Goal: Task Accomplishment & Management: Complete application form

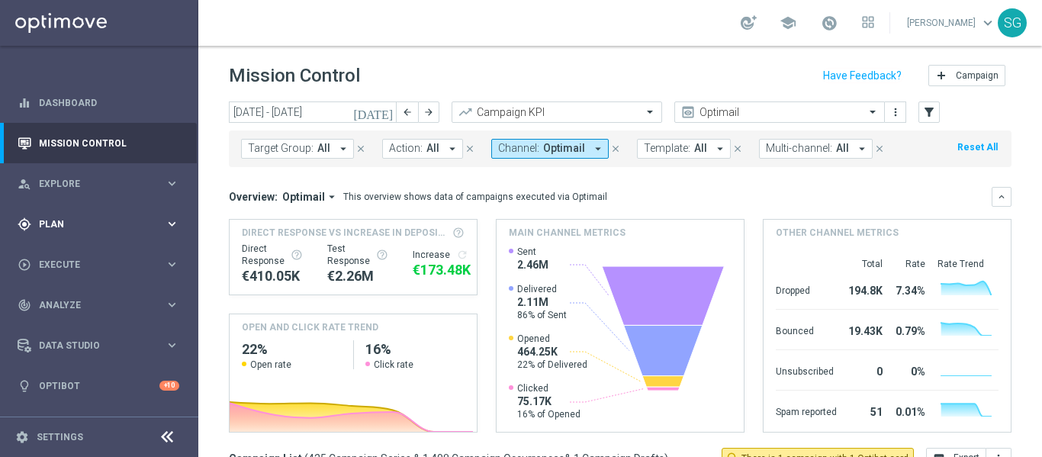
click at [123, 217] on div "gps_fixed Plan" at bounding box center [91, 224] width 147 height 14
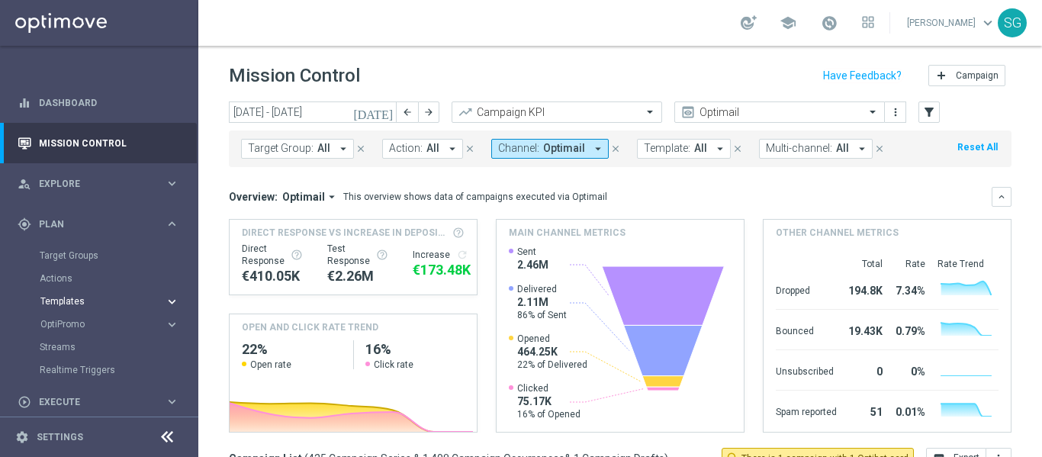
click at [69, 301] on span "Templates" at bounding box center [94, 301] width 109 height 9
click at [70, 323] on link "Optimail" at bounding box center [102, 324] width 111 height 12
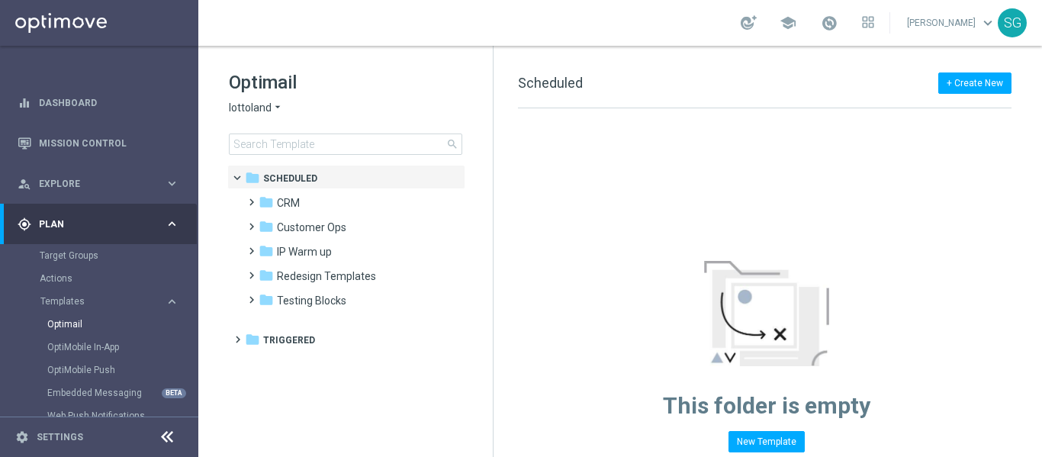
click at [162, 434] on icon at bounding box center [167, 437] width 18 height 18
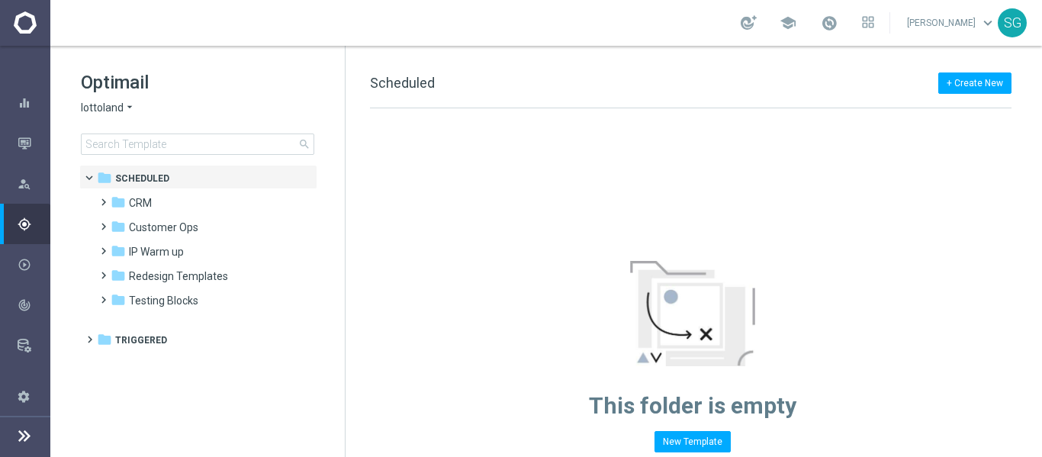
click at [119, 107] on span "lottoland" at bounding box center [102, 108] width 43 height 14
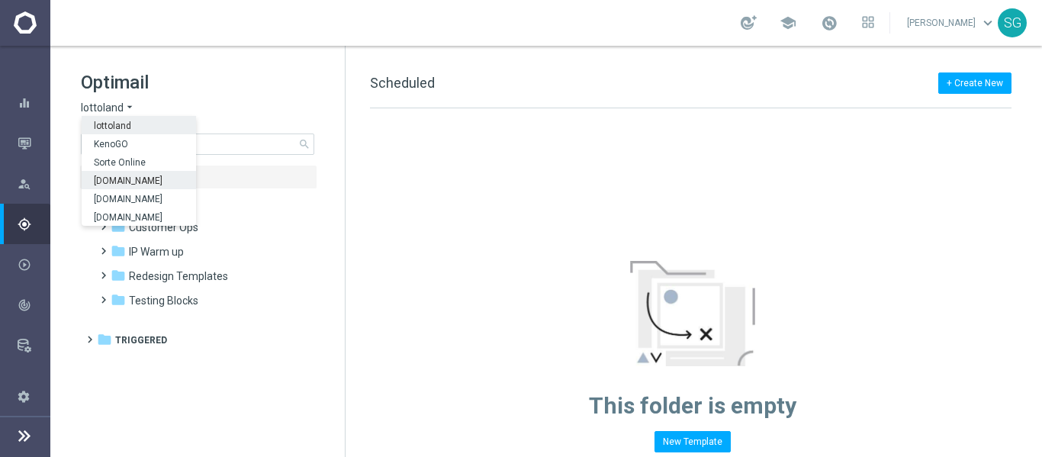
click at [0, 0] on span "[DOMAIN_NAME]" at bounding box center [0, 0] width 0 height 0
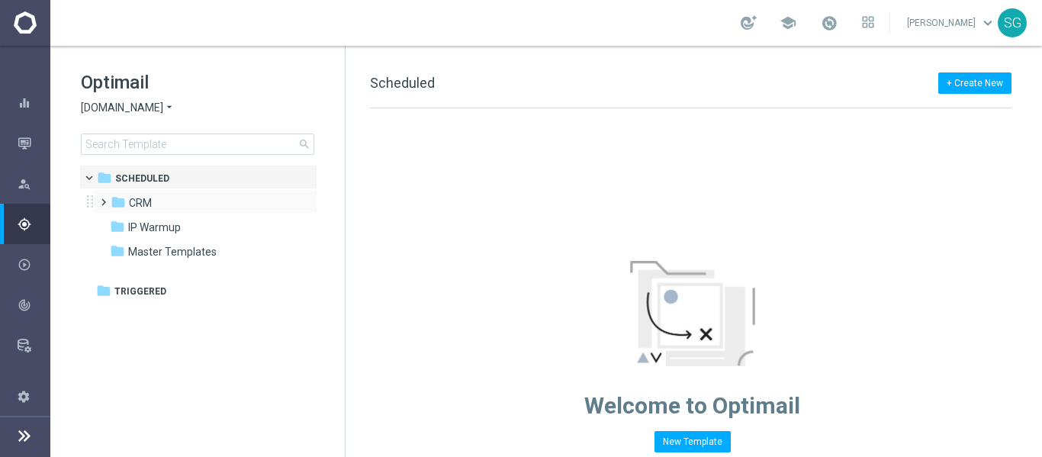
click at [104, 198] on span at bounding box center [100, 195] width 7 height 6
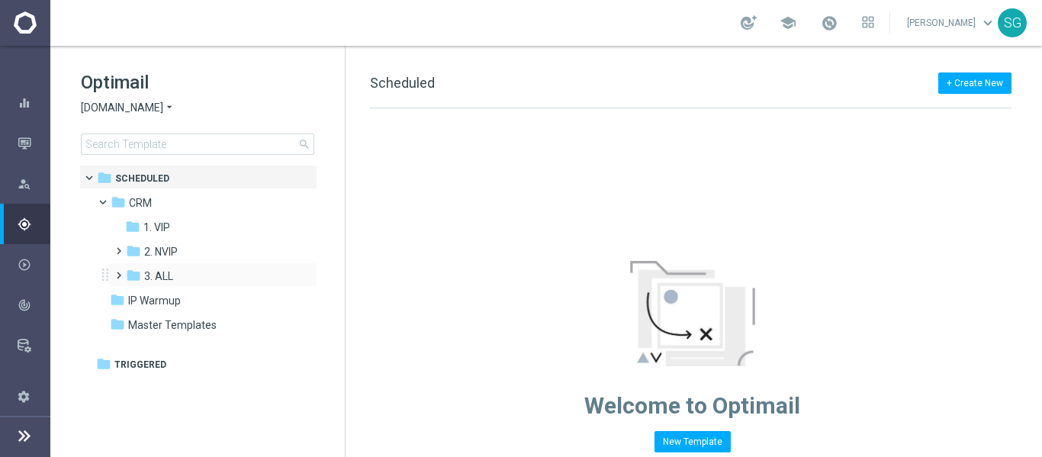
click at [119, 271] on span at bounding box center [115, 268] width 7 height 6
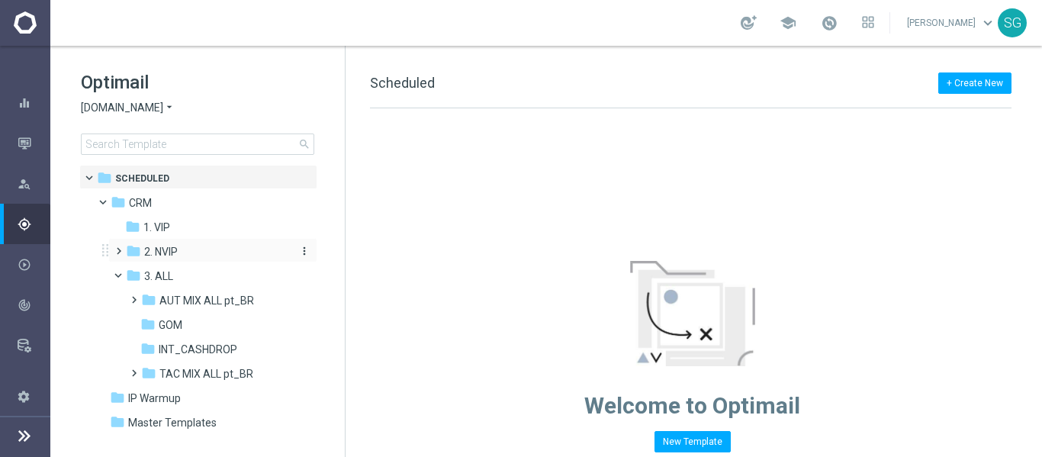
scroll to position [19, 0]
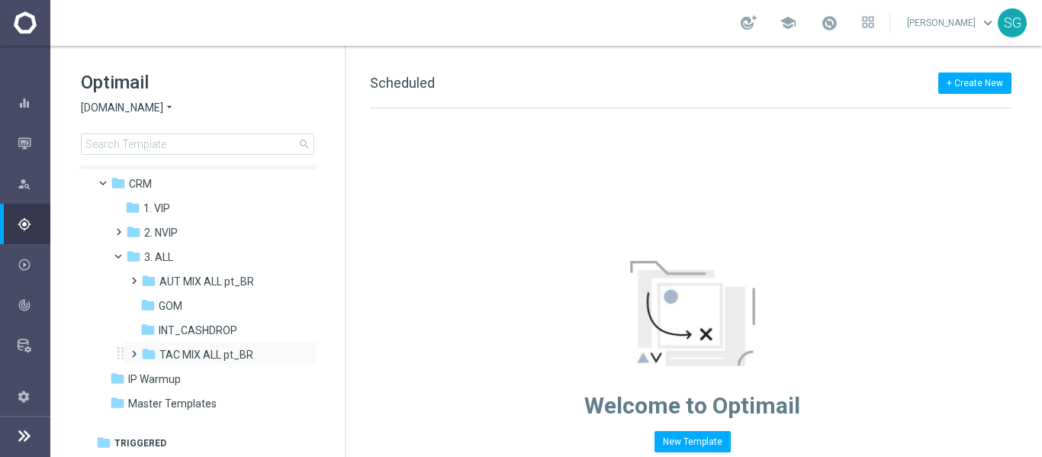
click at [131, 350] on span at bounding box center [130, 347] width 7 height 6
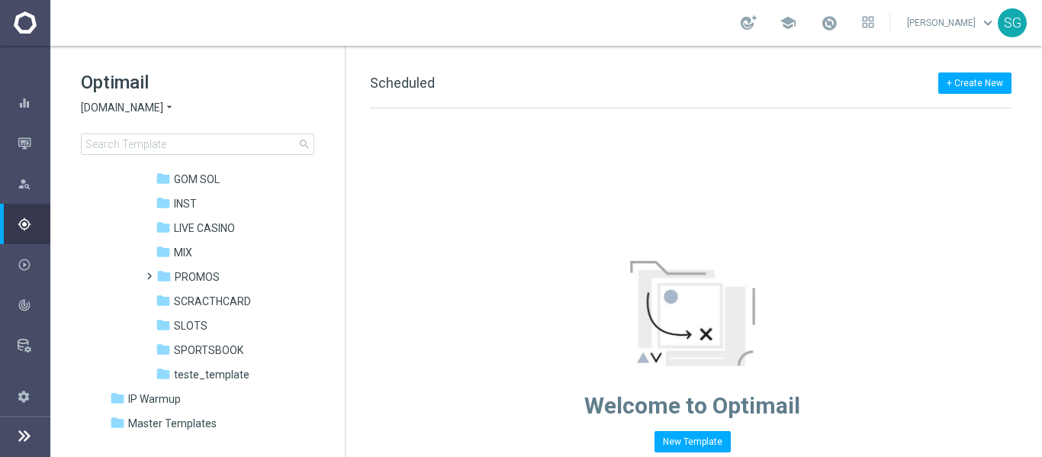
scroll to position [220, 0]
click at [188, 342] on span "SPORTSBOOK" at bounding box center [208, 349] width 69 height 14
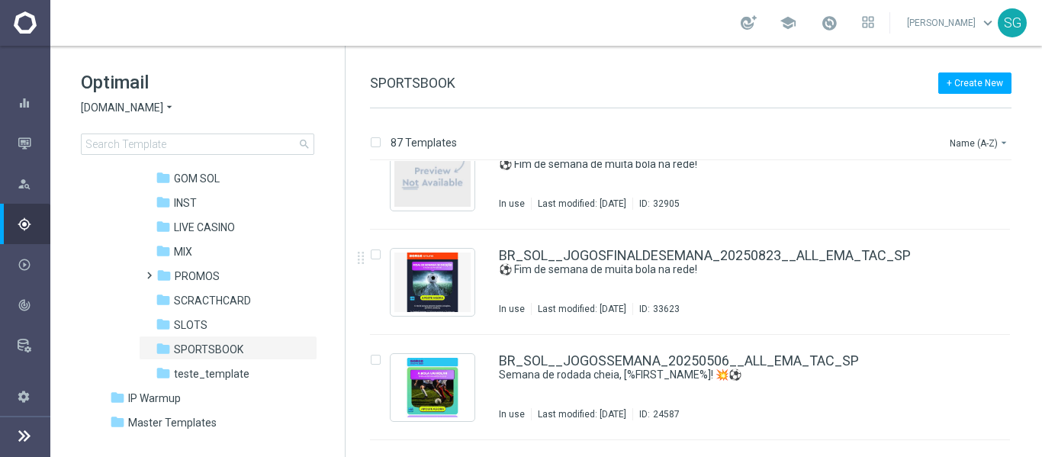
scroll to position [3641, 0]
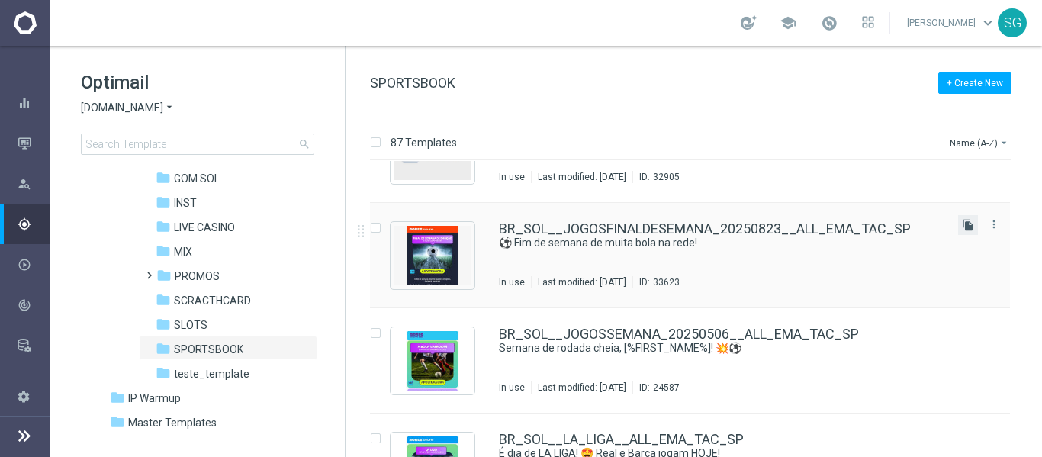
click at [962, 223] on icon "file_copy" at bounding box center [968, 225] width 12 height 12
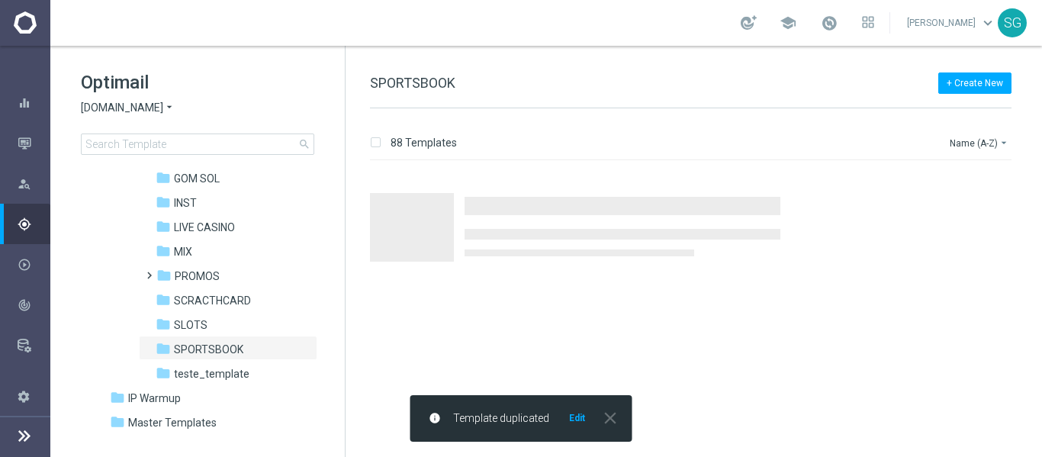
scroll to position [0, 0]
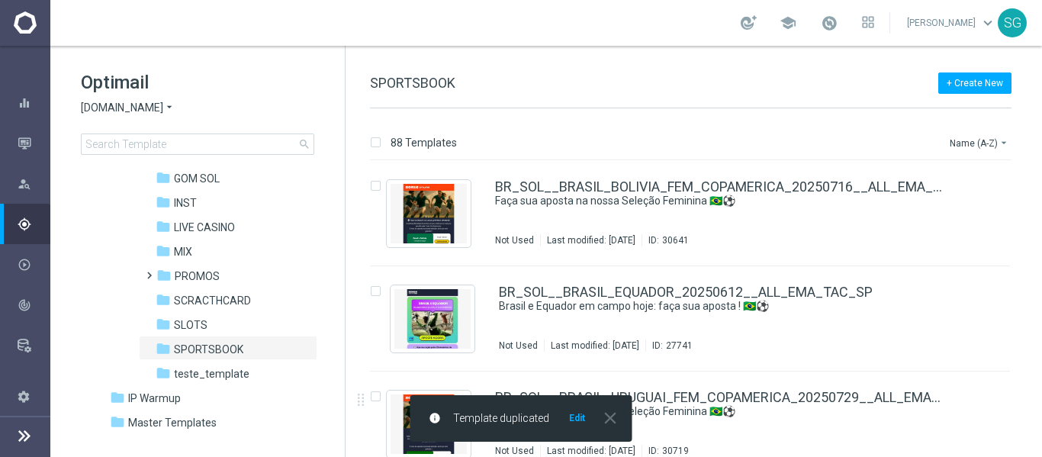
click at [572, 422] on button "Edit" at bounding box center [576, 418] width 19 height 12
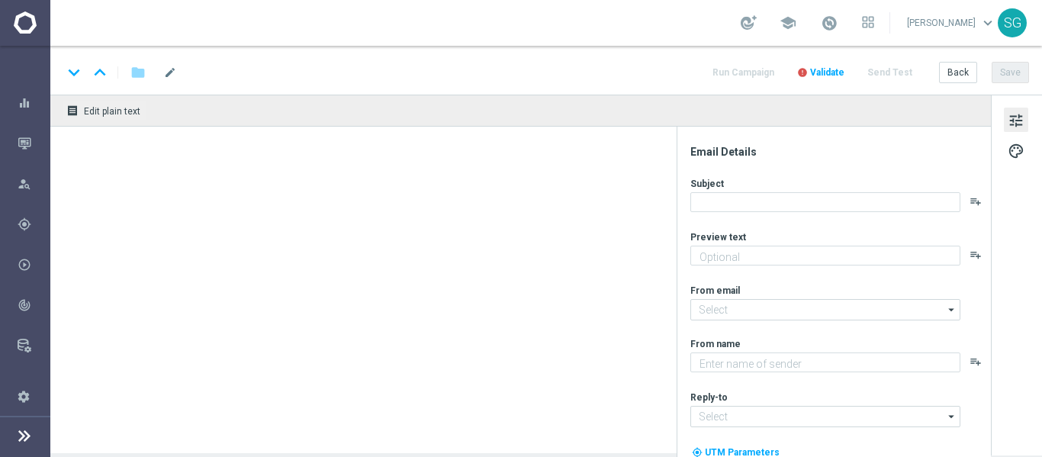
type textarea "Não perca tempo, [%FIRST_NAME%]!"
type textarea "Sorte Online Betz"
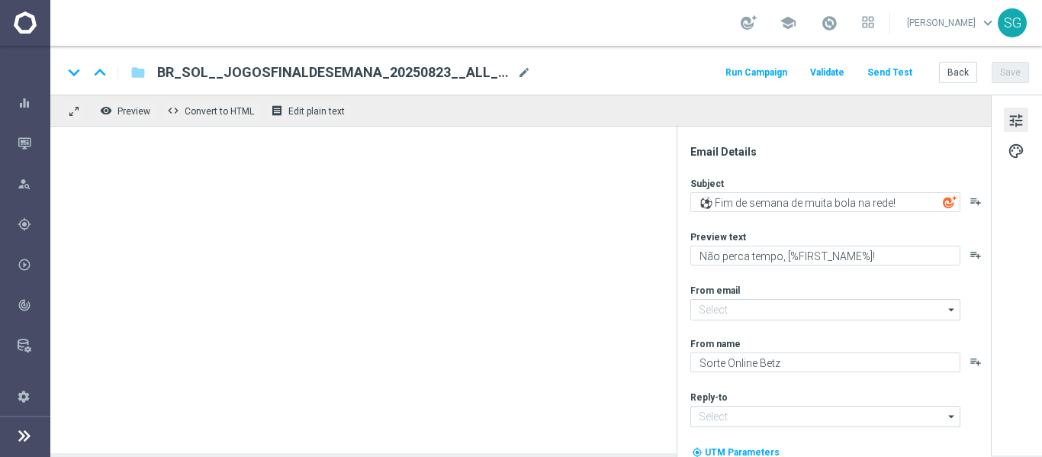
type input "[EMAIL_ADDRESS][DOMAIN_NAME]"
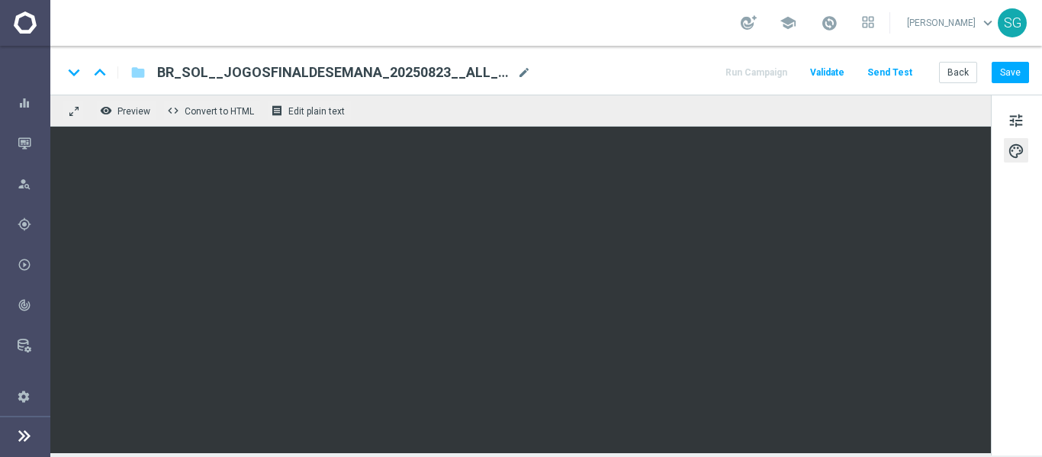
click at [235, 74] on span "BR_SOL__JOGOSFINALDESEMANA_20250823__ALL_EMA_TAC_SP(1)" at bounding box center [334, 72] width 354 height 18
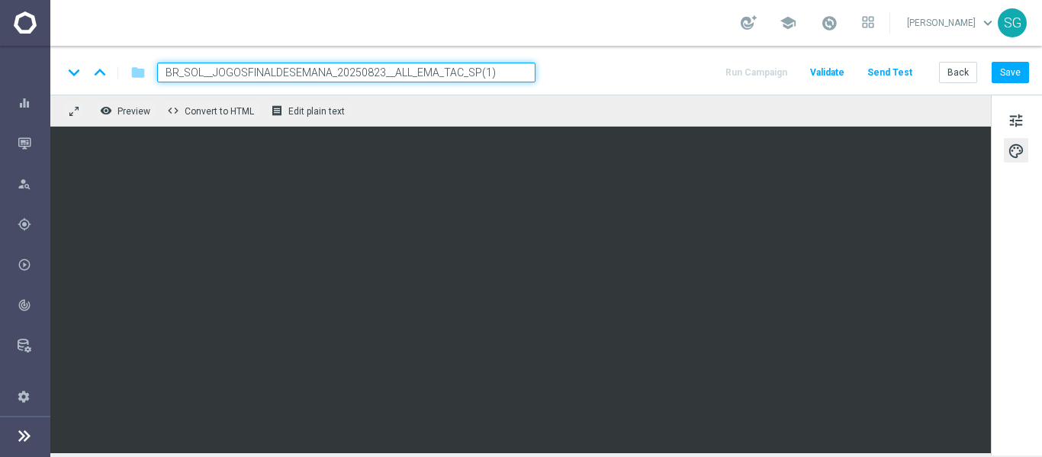
drag, startPoint x: 213, startPoint y: 71, endPoint x: 327, endPoint y: 70, distance: 114.4
click at [327, 70] on input "BR_SOL__JOGOSFINALDESEMANA_20250823__ALL_EMA_TAC_SP(1)" at bounding box center [346, 73] width 378 height 20
click at [448, 75] on input "BR_SOL__JOGOSFINALDESEMANA_20250823__ALL_EMA_TAC_SP(1)" at bounding box center [346, 73] width 378 height 20
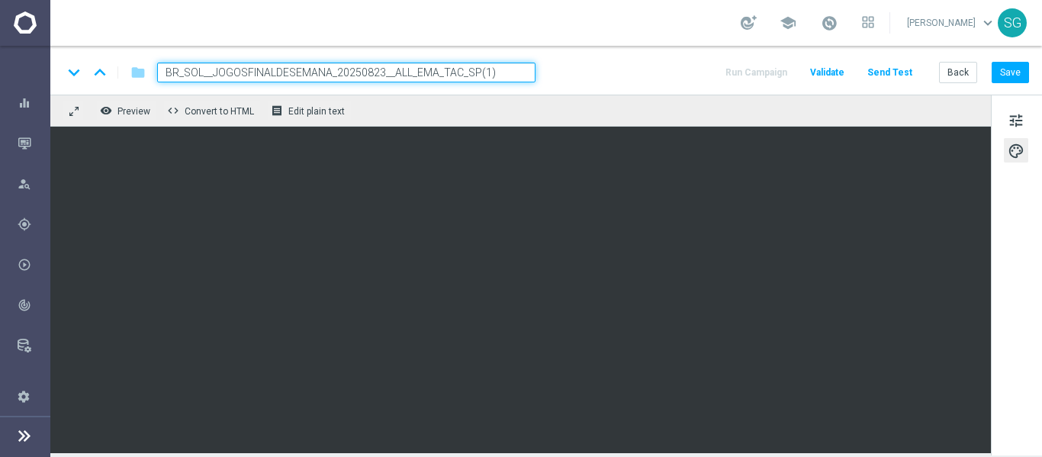
paste input "30__ALL_EMA_TAC_SP"
type input "BR_SOL__JOGOSFINALDESEMANA_20250830__ALL_EMA_TAC_SP"
click at [618, 55] on div "keyboard_arrow_down keyboard_arrow_up folder BR_SOL__JOGOSFINALDESEMANA_2025083…" at bounding box center [545, 70] width 991 height 49
click at [521, 63] on input "BR_SOL__JOGOSFINALDESEMANA_20250830__ALL_EMA_TAC_SP" at bounding box center [346, 73] width 378 height 20
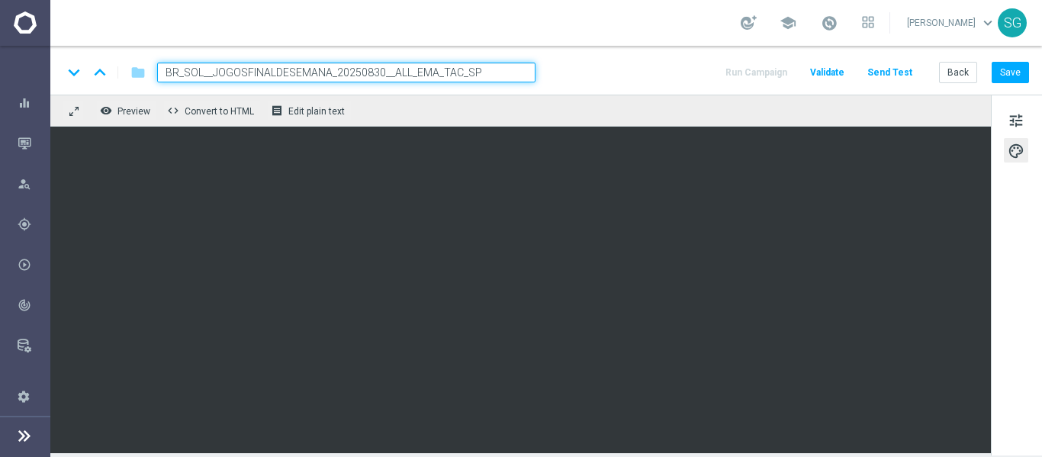
click at [521, 63] on input "BR_SOL__JOGOSFINALDESEMANA_20250830__ALL_EMA_TAC_SP" at bounding box center [346, 73] width 378 height 20
click at [578, 75] on div "keyboard_arrow_down keyboard_arrow_up folder BR_SOL__JOGOSFINALDESEMANA_2025083…" at bounding box center [546, 73] width 966 height 20
click at [527, 75] on input "BR_SOL__JOGOSFINALDESEMANA_20250830__ALL_EMA_TAC_SP" at bounding box center [346, 73] width 378 height 20
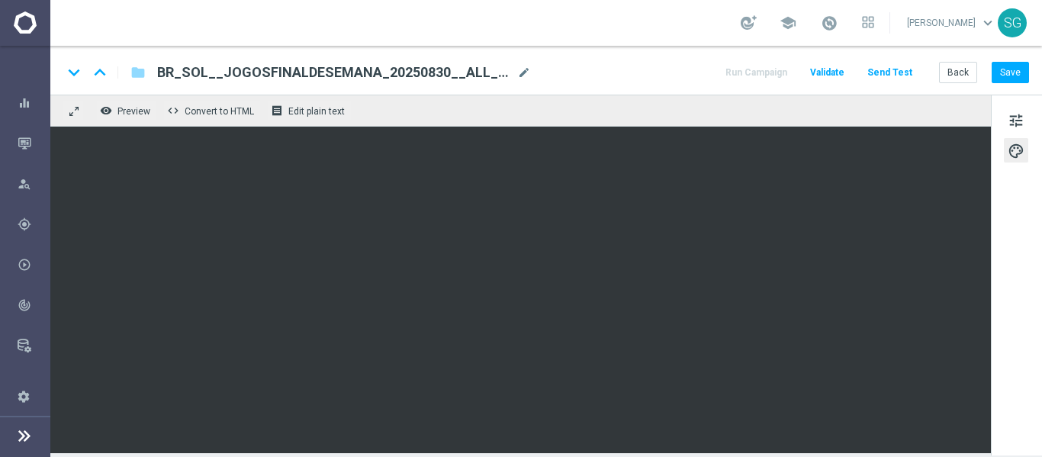
click at [597, 100] on div "remove_red_eye Preview code Convert to HTML receipt Edit plain text" at bounding box center [520, 111] width 940 height 32
click at [1018, 120] on span "tune" at bounding box center [1015, 121] width 17 height 20
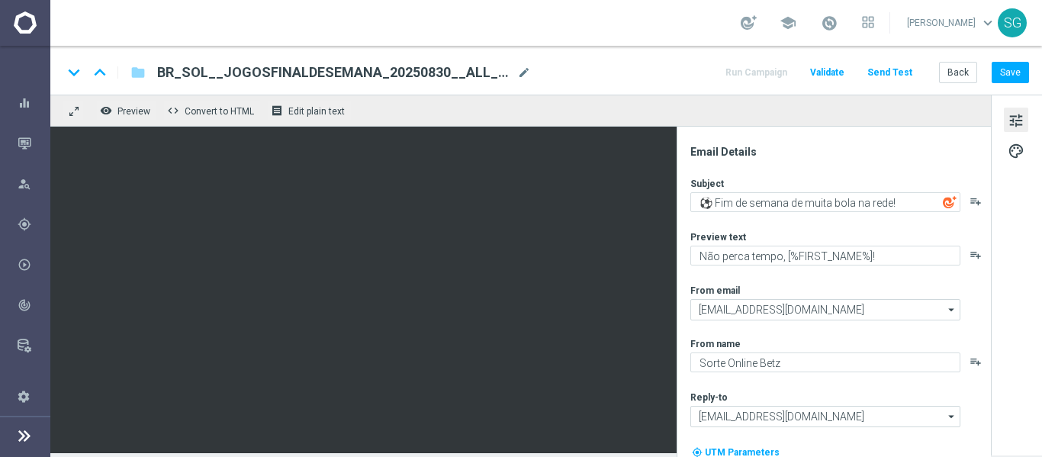
click at [1006, 59] on div "keyboard_arrow_down keyboard_arrow_up folder BR_SOL__JOGOSFINALDESEMANA_2025083…" at bounding box center [545, 70] width 991 height 49
click at [1005, 68] on button "Save" at bounding box center [1009, 72] width 37 height 21
click at [888, 63] on button "Send Test" at bounding box center [890, 73] width 50 height 21
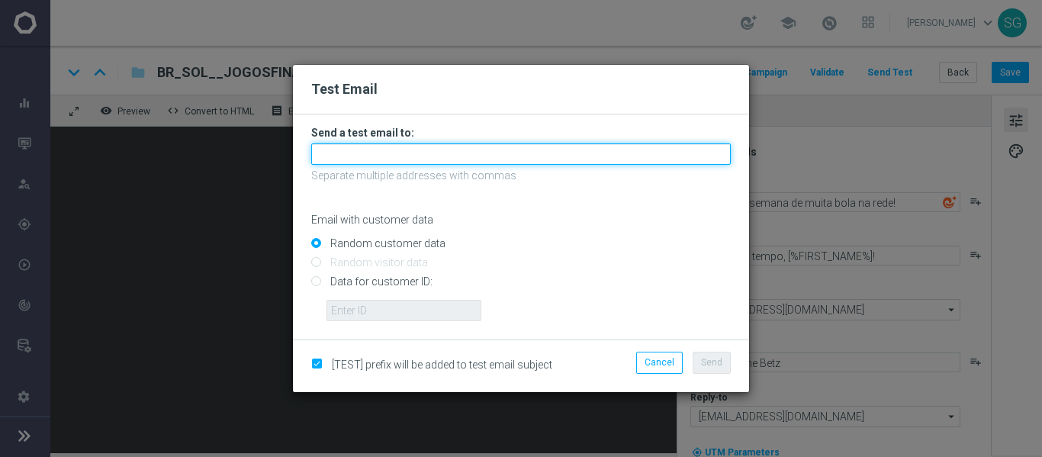
click at [468, 159] on input "text" at bounding box center [520, 153] width 419 height 21
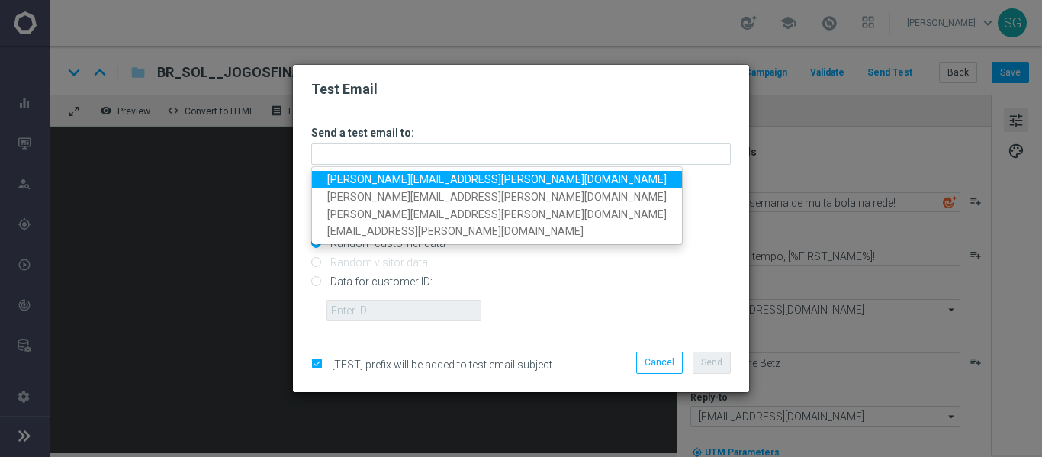
click at [447, 174] on span "[PERSON_NAME][EMAIL_ADDRESS][PERSON_NAME][DOMAIN_NAME]" at bounding box center [496, 179] width 339 height 12
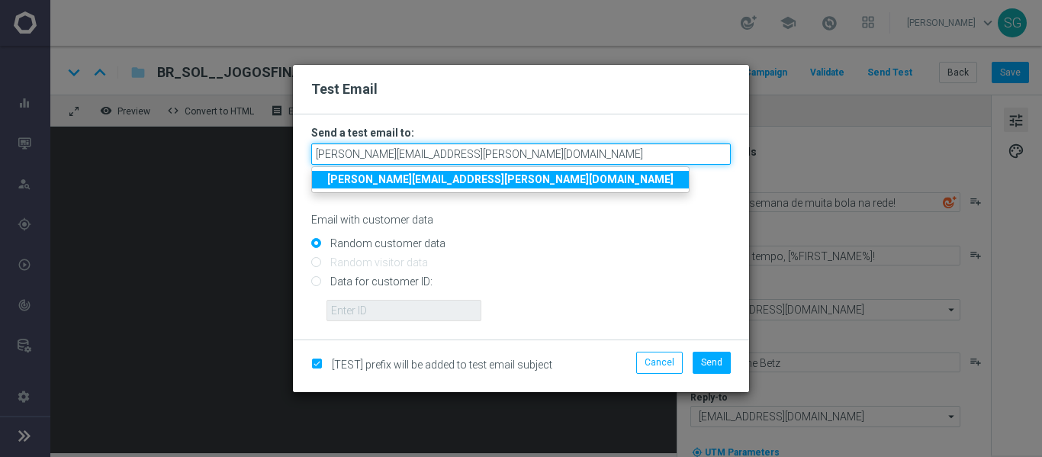
click at [532, 157] on input "[PERSON_NAME][EMAIL_ADDRESS][PERSON_NAME][DOMAIN_NAME]" at bounding box center [520, 153] width 419 height 21
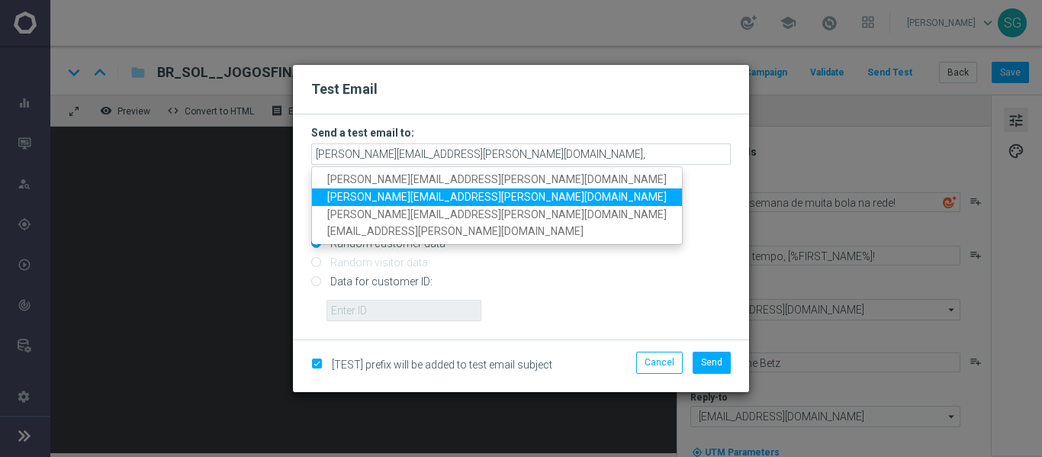
click at [458, 191] on span "[PERSON_NAME][EMAIL_ADDRESS][PERSON_NAME][DOMAIN_NAME]" at bounding box center [496, 197] width 339 height 12
type input "[PERSON_NAME][EMAIL_ADDRESS][PERSON_NAME][DOMAIN_NAME],[PERSON_NAME][DOMAIN_NAM…"
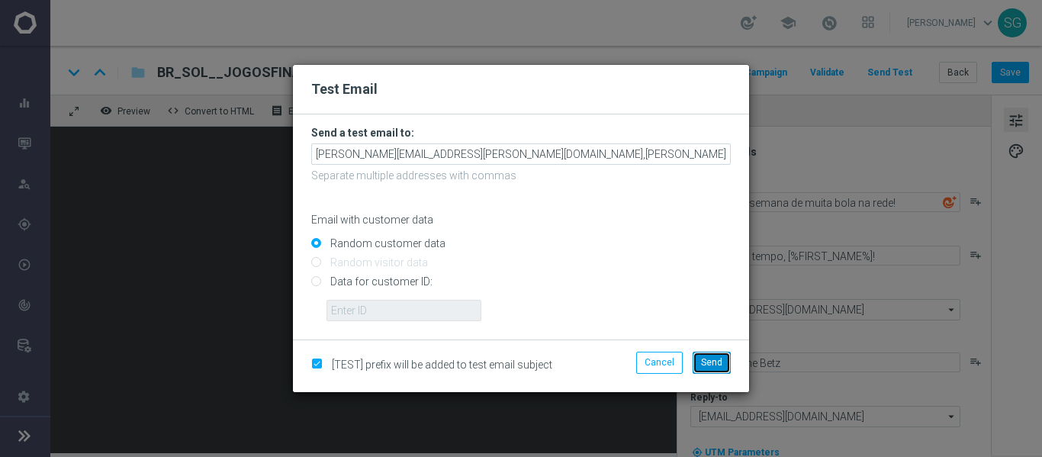
click at [711, 361] on span "Send" at bounding box center [711, 362] width 21 height 11
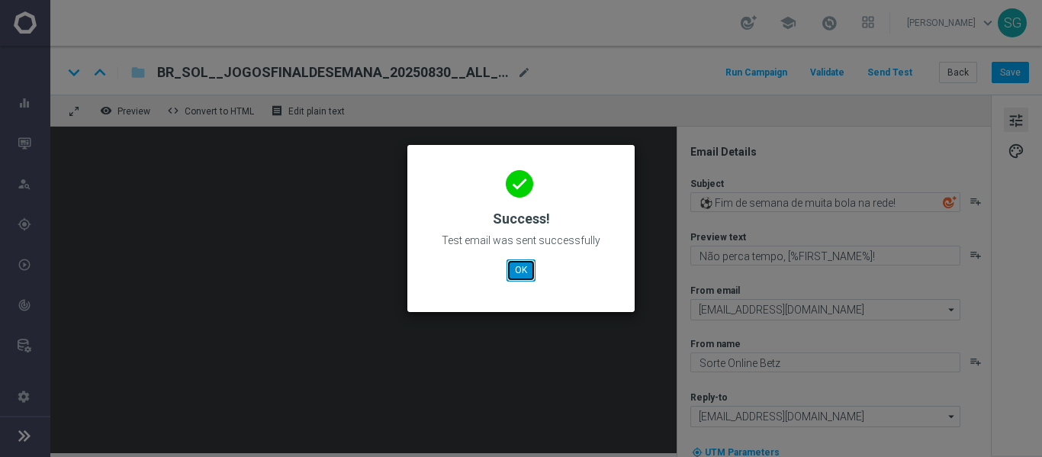
click at [519, 278] on button "OK" at bounding box center [520, 269] width 29 height 21
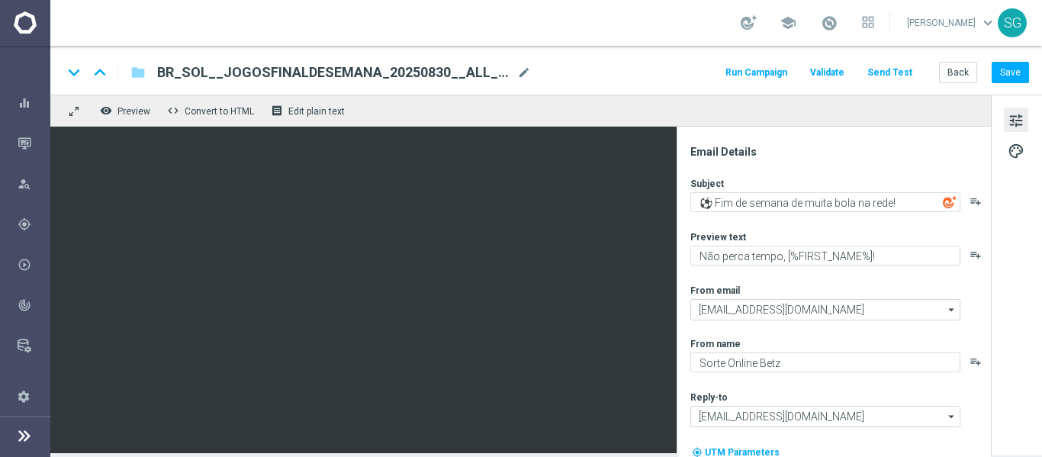
click at [90, 40] on div "school [PERSON_NAME] keyboard_arrow_down SG" at bounding box center [545, 23] width 991 height 46
click at [26, 132] on div "Mission Control" at bounding box center [34, 143] width 32 height 40
click at [12, 136] on div "Mission Control" at bounding box center [25, 143] width 50 height 40
click at [21, 142] on icon "button" at bounding box center [25, 143] width 14 height 14
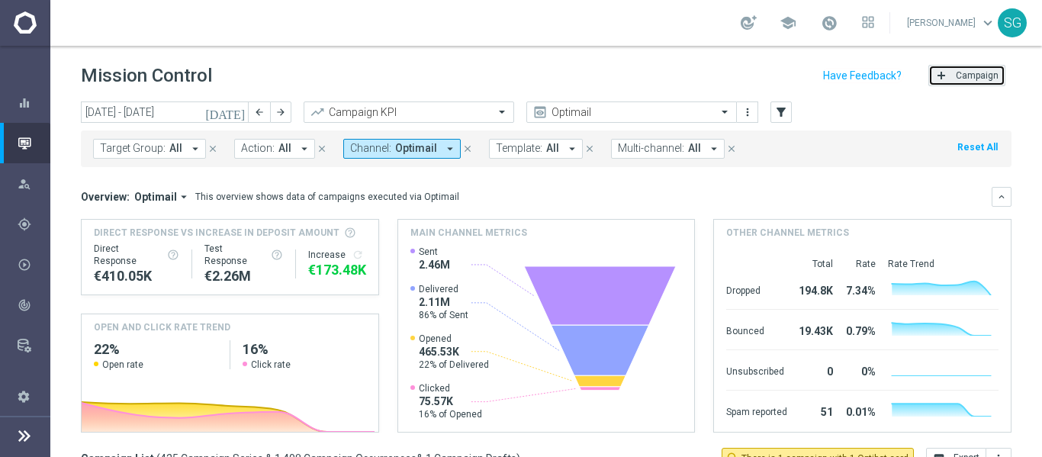
click at [928, 75] on button "add Campaign" at bounding box center [966, 75] width 77 height 21
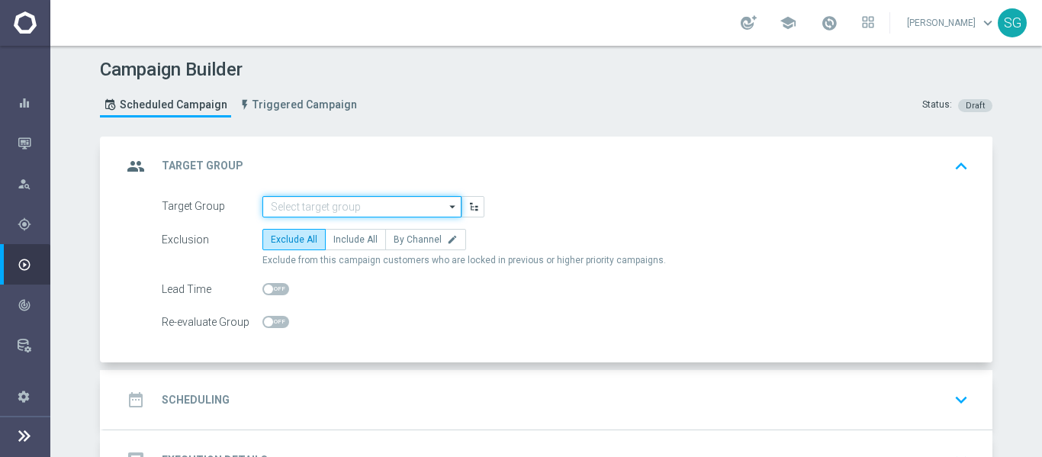
click at [335, 200] on input at bounding box center [361, 206] width 199 height 21
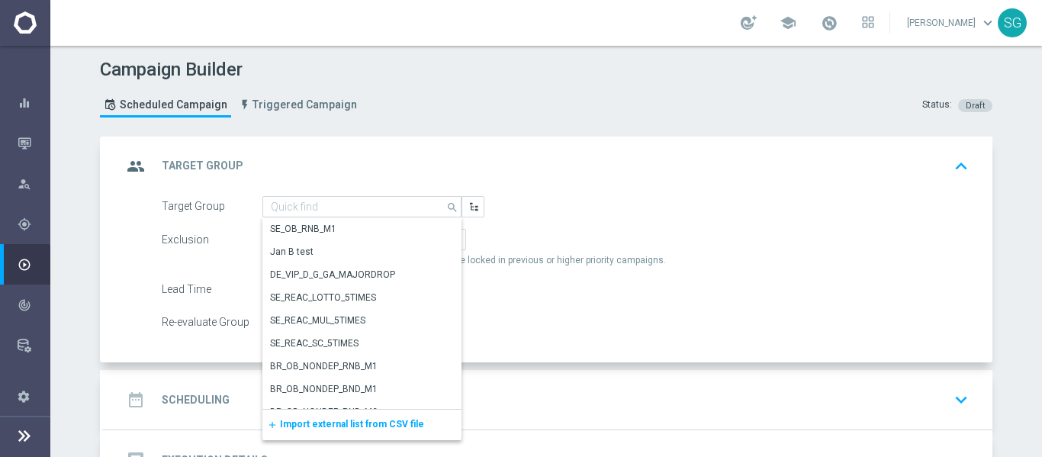
click at [574, 314] on div "Re-evaluate Group" at bounding box center [565, 321] width 830 height 21
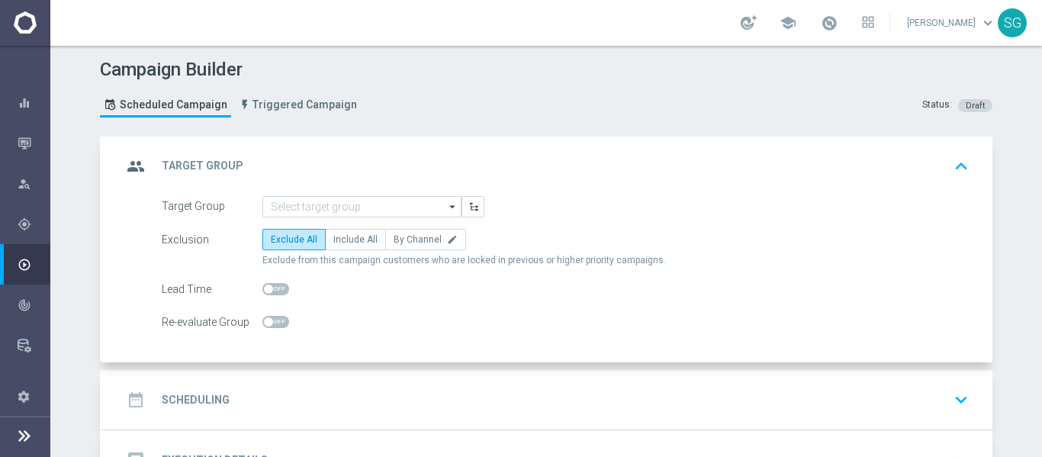
scroll to position [116, 0]
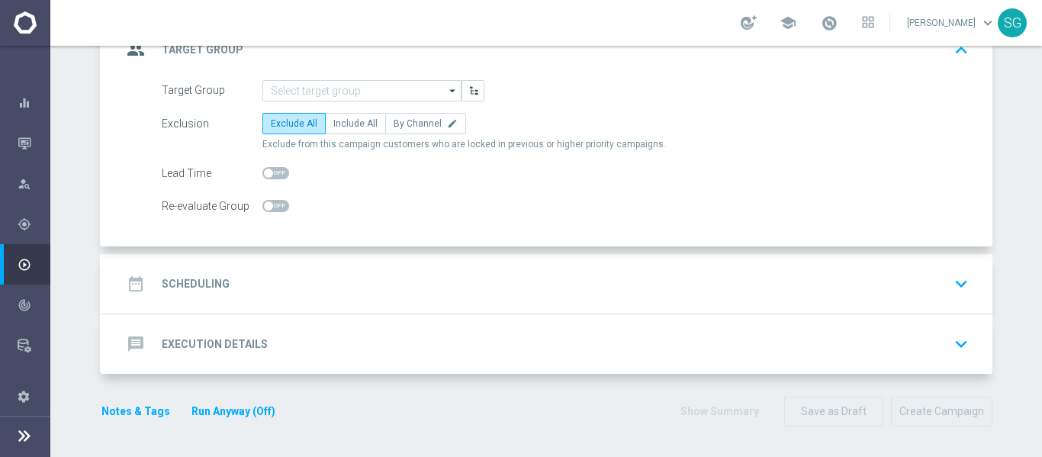
click at [540, 331] on div "message Execution Details keyboard_arrow_down" at bounding box center [548, 343] width 852 height 29
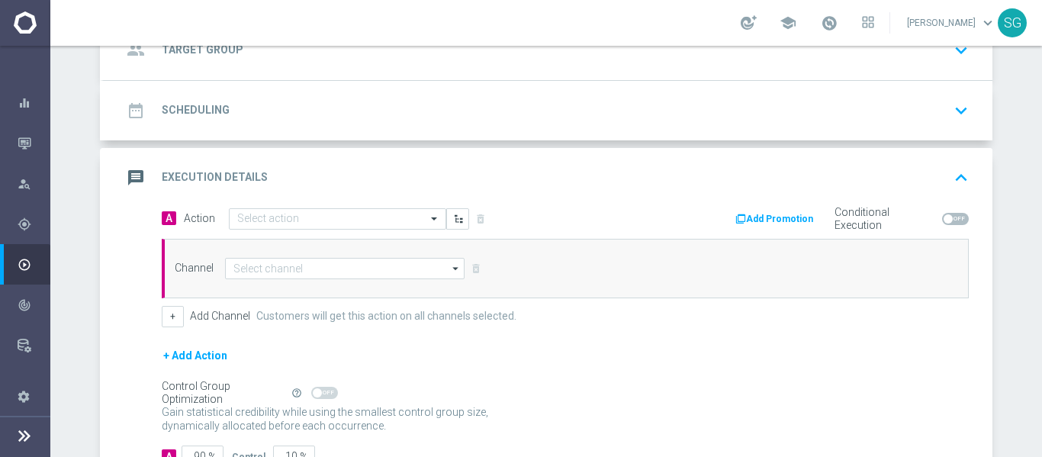
scroll to position [227, 0]
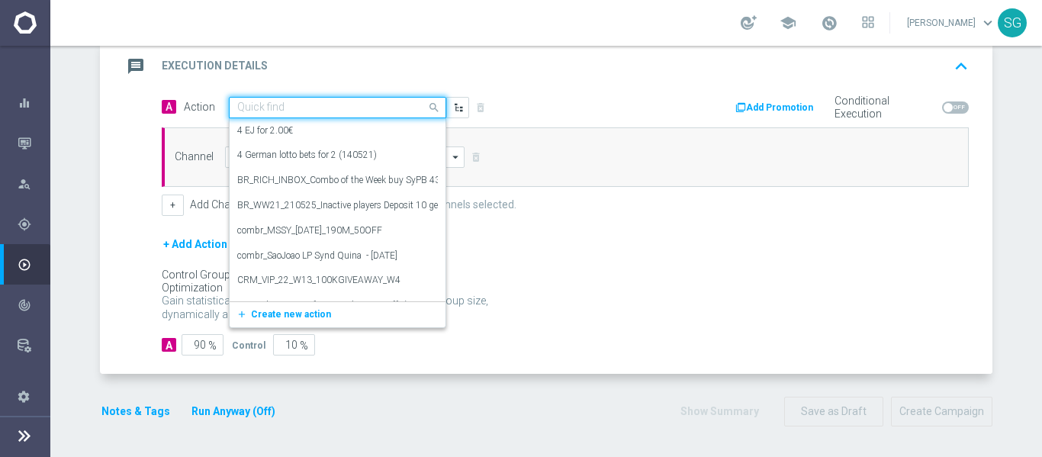
click at [393, 112] on input "text" at bounding box center [322, 107] width 170 height 13
paste input "BR_SOL__JOGOSFINALDESEMANA_20250830__ALL_EMA_TAC_SP"
type input "BR_SOL__JOGOSFINALDESEMANA_20250830__ALL_EMA_TAC_SP"
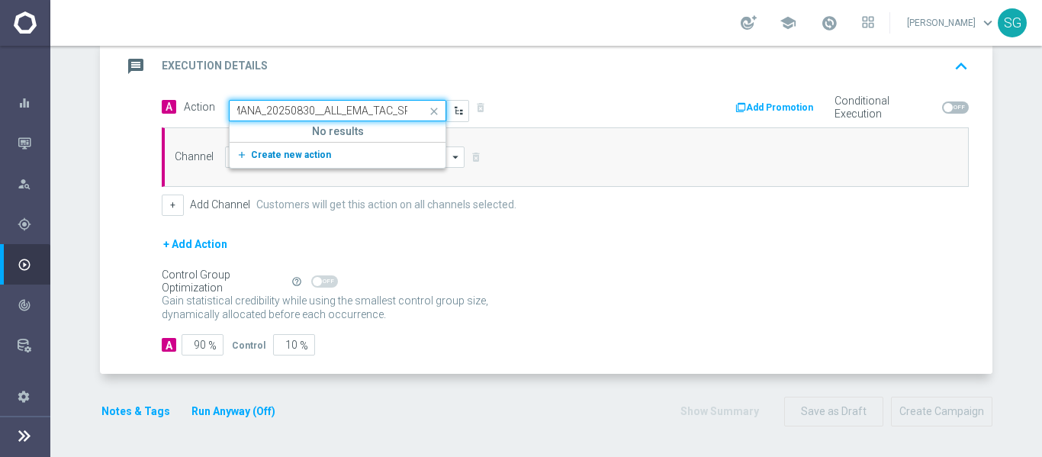
click at [301, 149] on span "Create new action" at bounding box center [291, 154] width 80 height 11
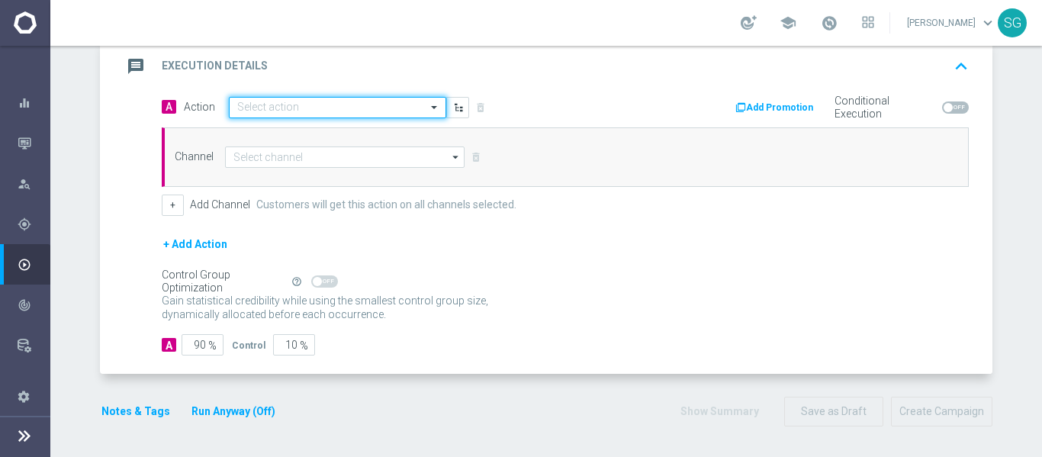
scroll to position [0, 0]
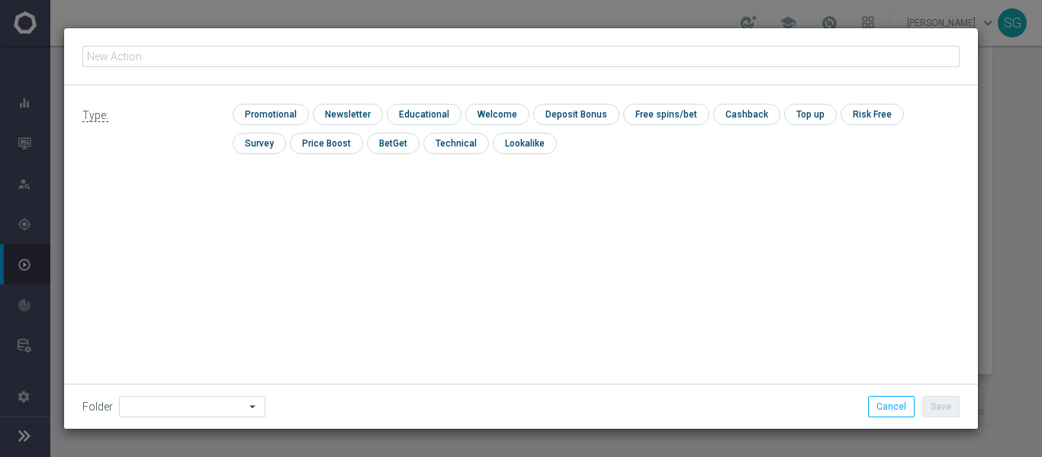
type input "BR_SOL__JOGOSFINALDESEMANA_20250830__ALL_EMA_TAC_SP"
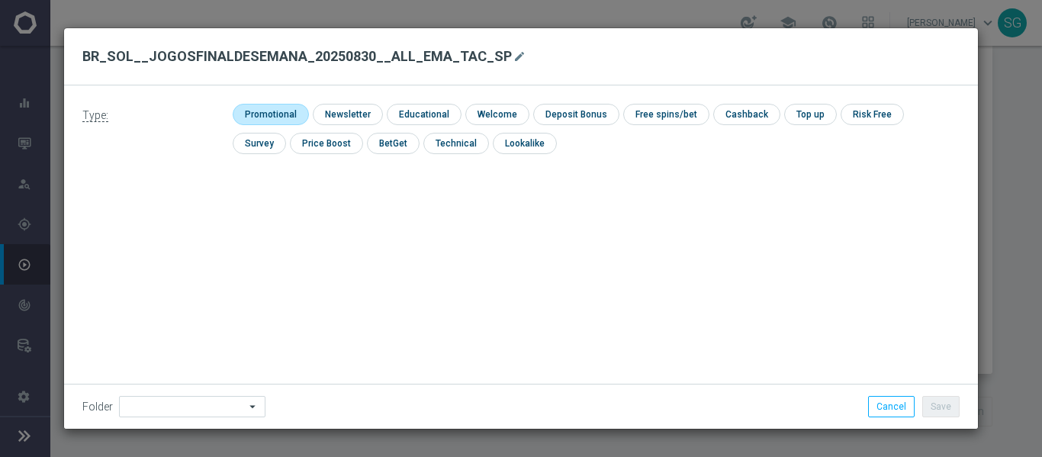
click at [279, 104] on input "checkbox" at bounding box center [269, 114] width 72 height 21
checkbox input "true"
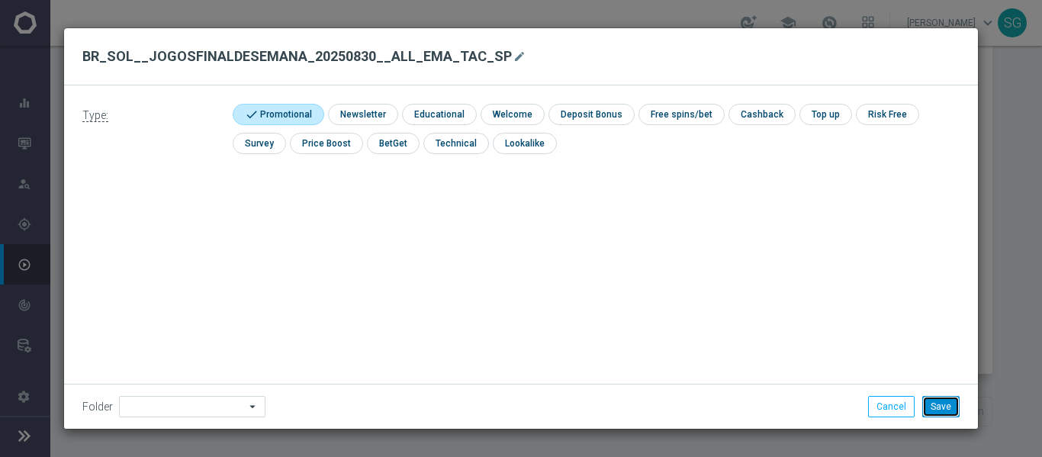
click at [934, 411] on button "Save" at bounding box center [940, 406] width 37 height 21
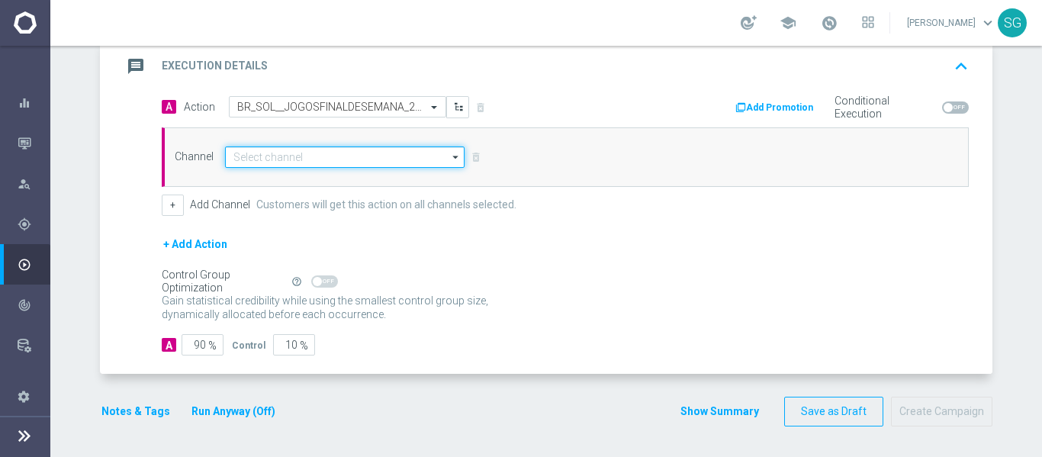
click at [394, 159] on input at bounding box center [344, 156] width 239 height 21
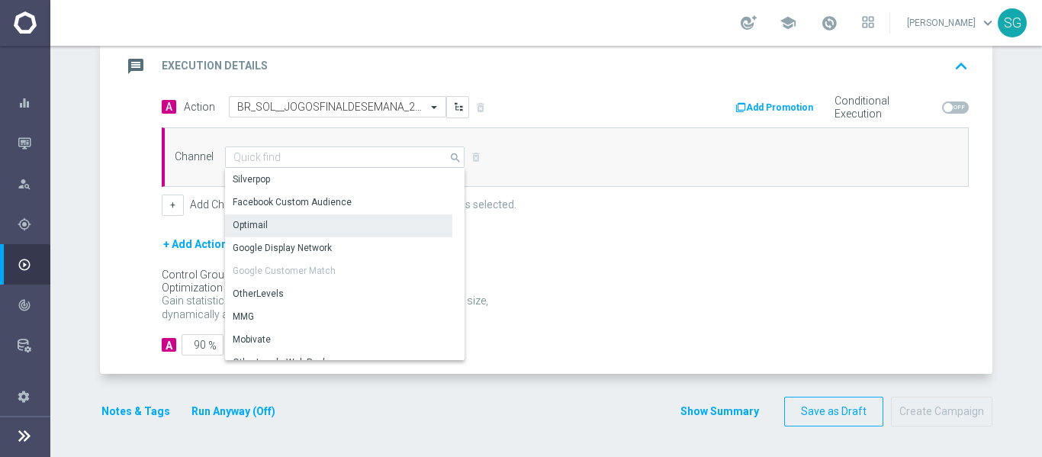
click at [252, 228] on div "Optimail" at bounding box center [250, 225] width 35 height 14
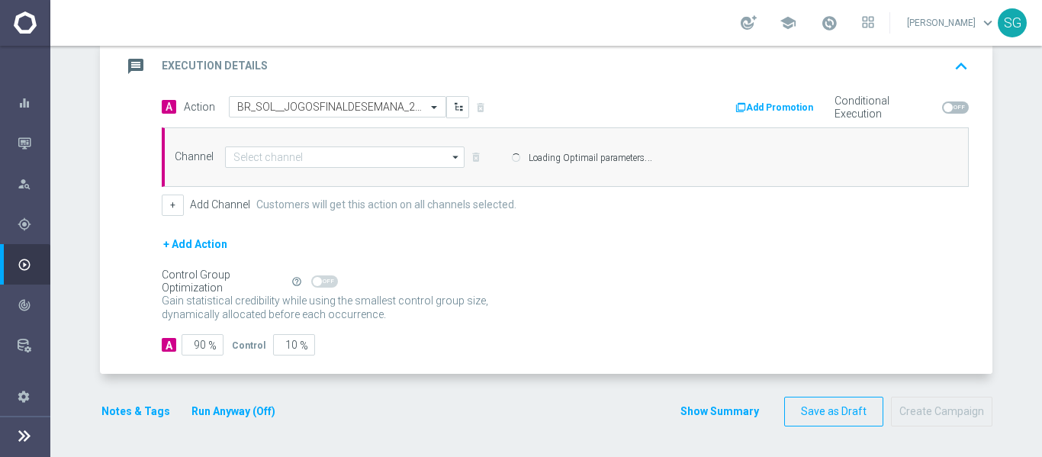
type input "Optimail"
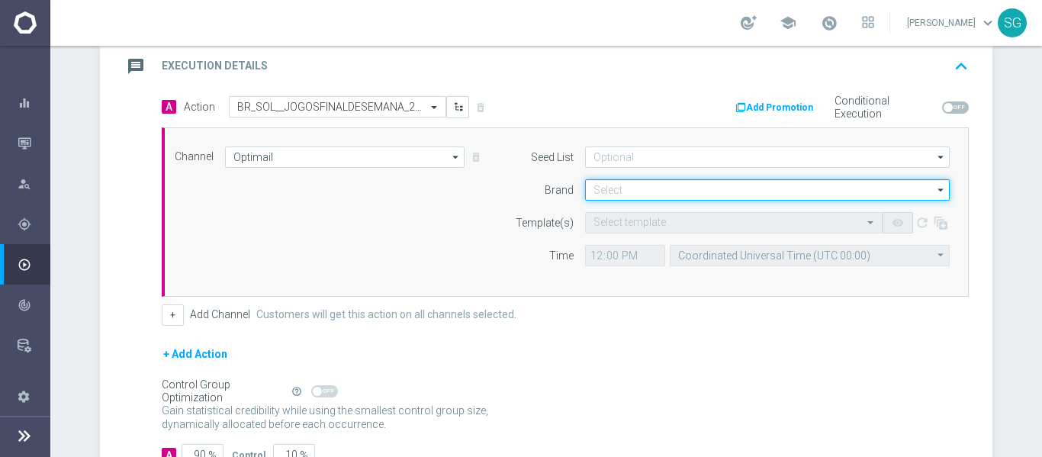
click at [616, 191] on input at bounding box center [767, 189] width 365 height 21
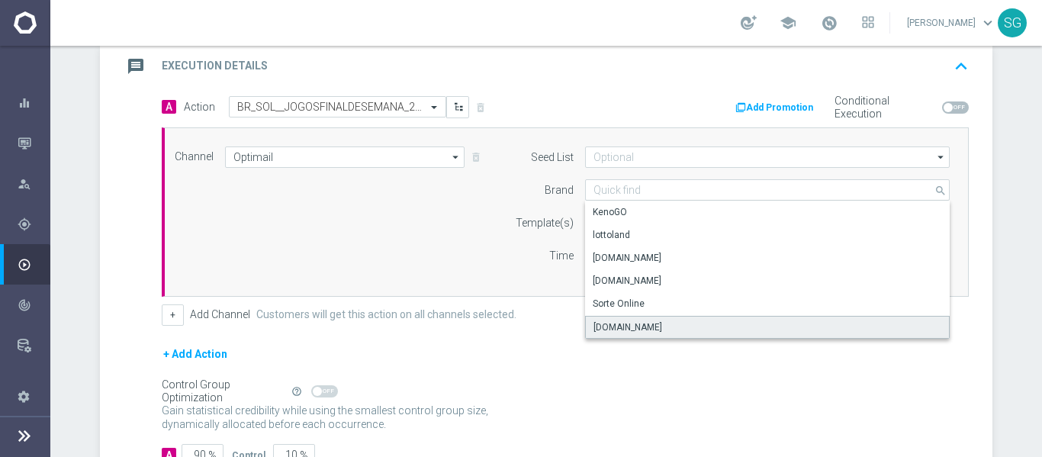
click at [608, 321] on div "[DOMAIN_NAME]" at bounding box center [627, 327] width 69 height 14
type input "[DOMAIN_NAME]"
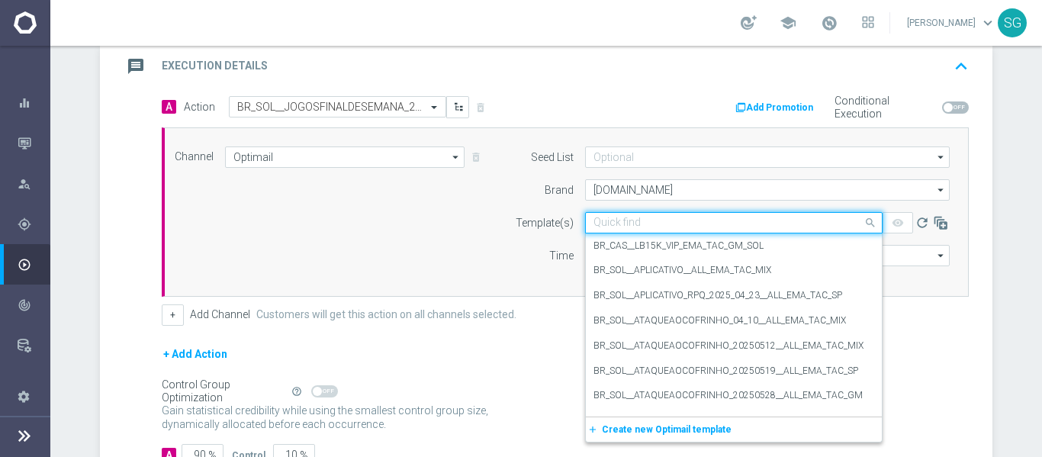
click at [599, 214] on div "Quick find" at bounding box center [733, 222] width 297 height 21
paste input "BR_SOL__JOGOSFINALDESEMANA_20250830__ALL_EMA_TAC_SP"
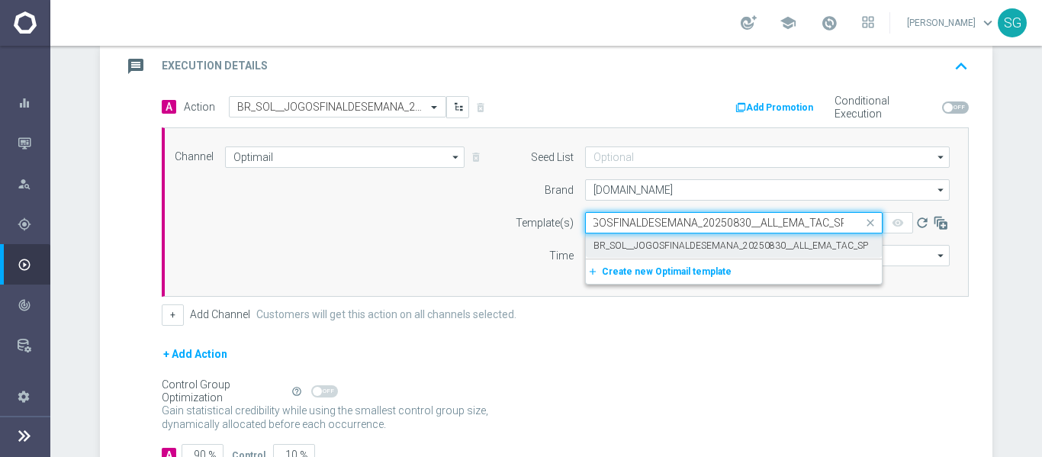
click at [631, 241] on label "BR_SOL__JOGOSFINALDESEMANA_20250830__ALL_EMA_TAC_SP" at bounding box center [730, 245] width 275 height 13
type input "BR_SOL__JOGOSFINALDESEMANA_20250830__ALL_EMA_TAC_SP"
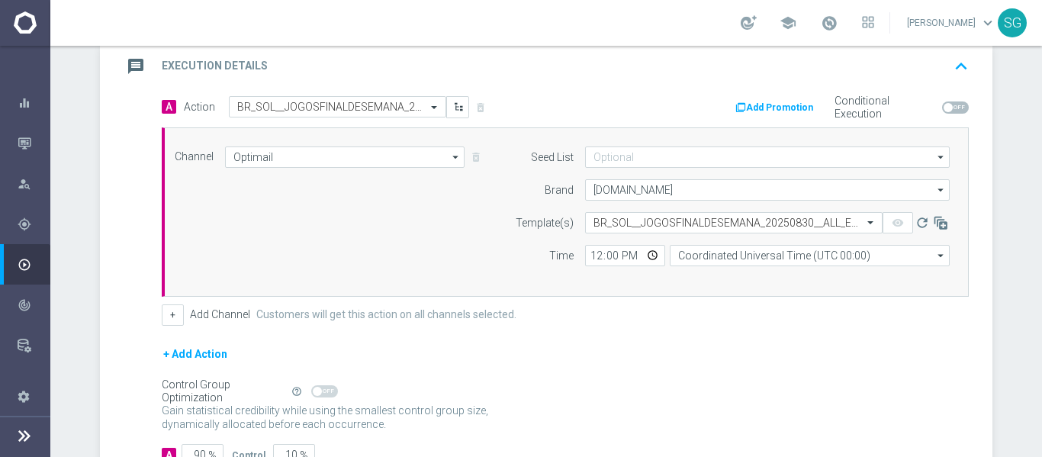
scroll to position [0, 0]
click at [593, 251] on input "12:00" at bounding box center [625, 255] width 80 height 21
type input "17:00"
click at [679, 256] on input "Coordinated Universal Time (UTC 00:00)" at bounding box center [810, 255] width 280 height 21
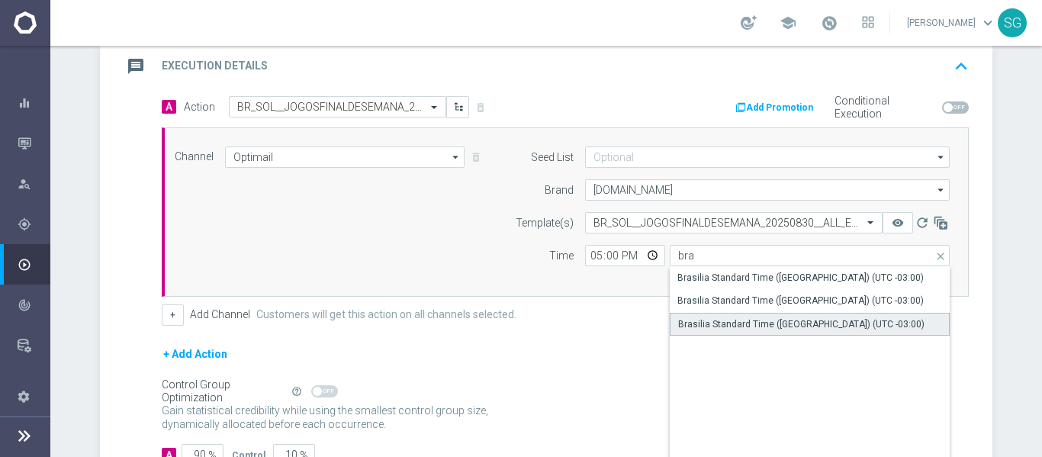
click at [702, 320] on div "Brasilia Standard Time ([GEOGRAPHIC_DATA]) (UTC -03:00)" at bounding box center [801, 324] width 246 height 14
type input "Brasilia Standard Time ([GEOGRAPHIC_DATA]) (UTC -03:00)"
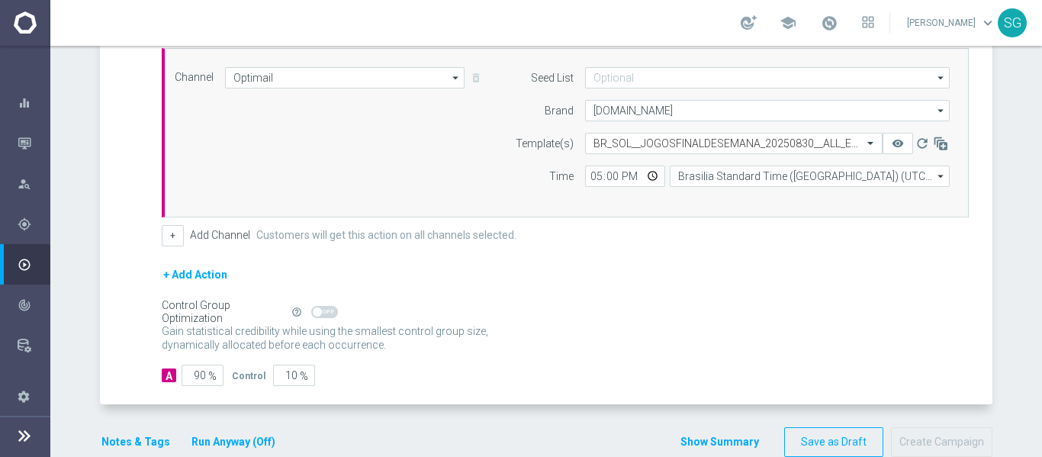
scroll to position [337, 0]
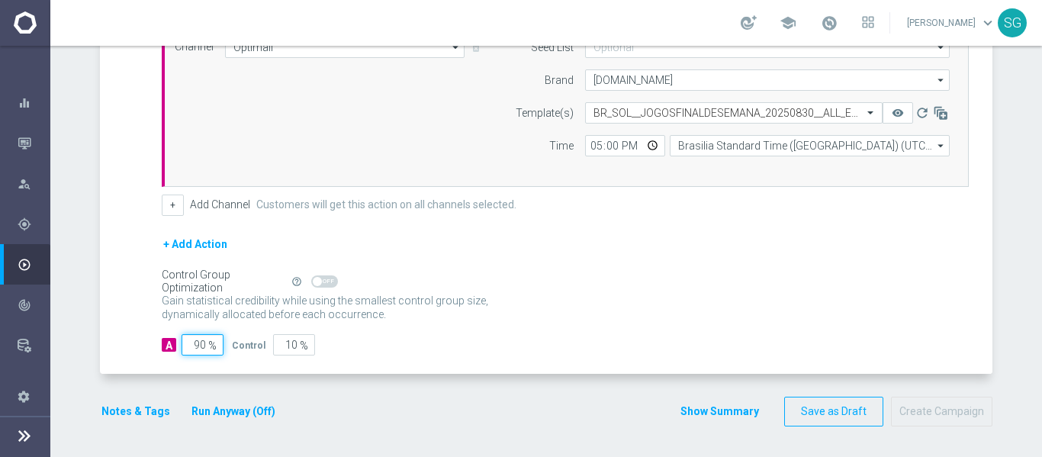
click at [194, 341] on input "90" at bounding box center [202, 344] width 42 height 21
type input "1"
type input "99"
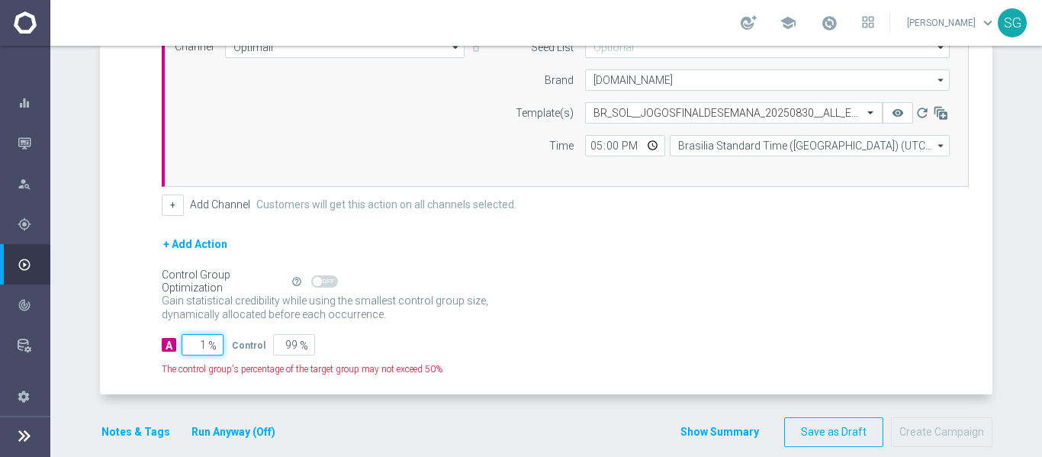
type input "10"
type input "90"
type input "100"
type input "0"
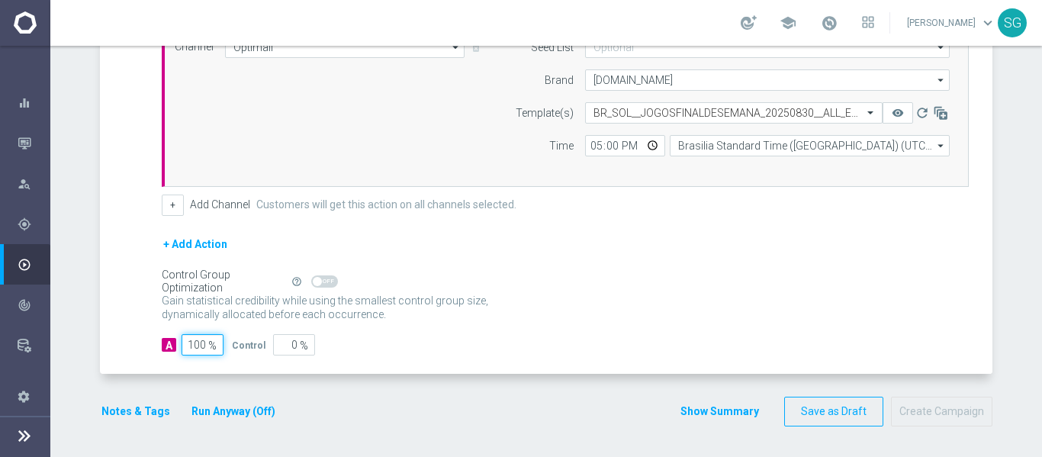
type input "100"
click at [591, 151] on input "17:00" at bounding box center [625, 145] width 80 height 21
type input "16:00"
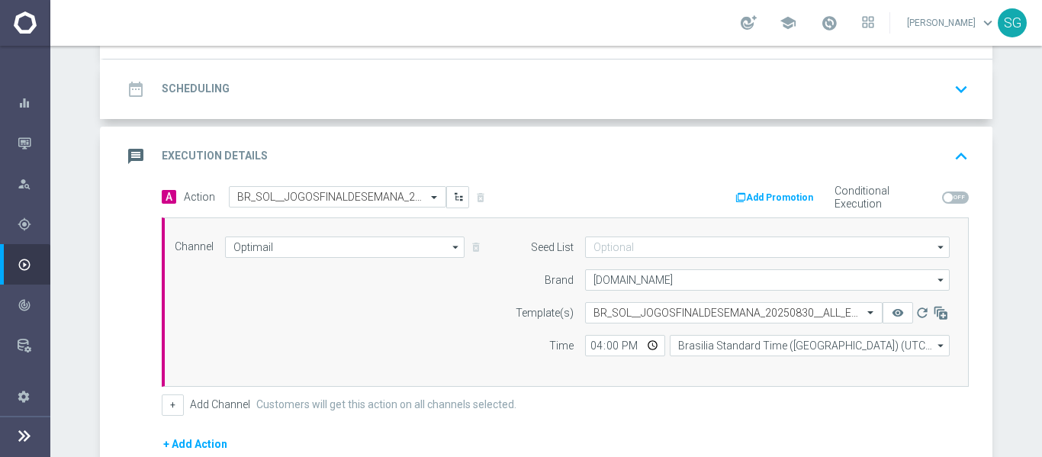
click at [591, 151] on div "message Execution Details keyboard_arrow_up" at bounding box center [548, 156] width 852 height 29
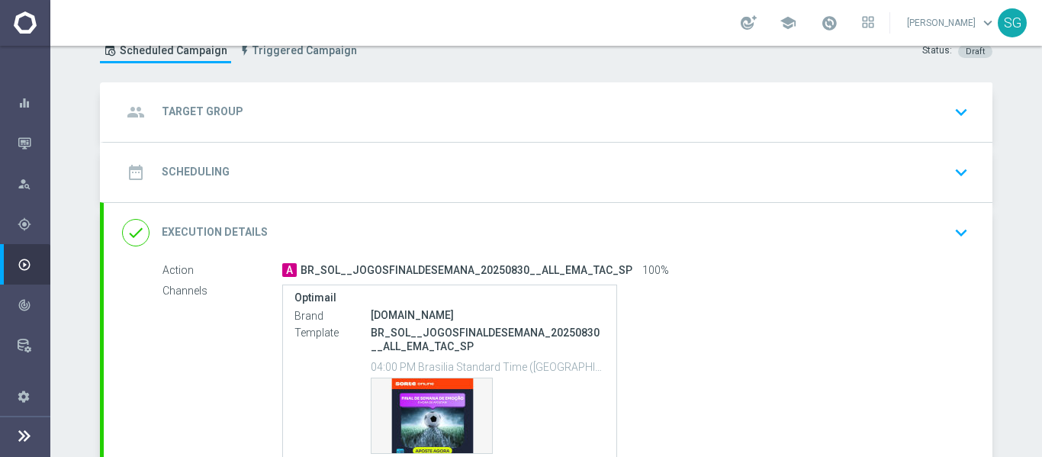
scroll to position [51, 0]
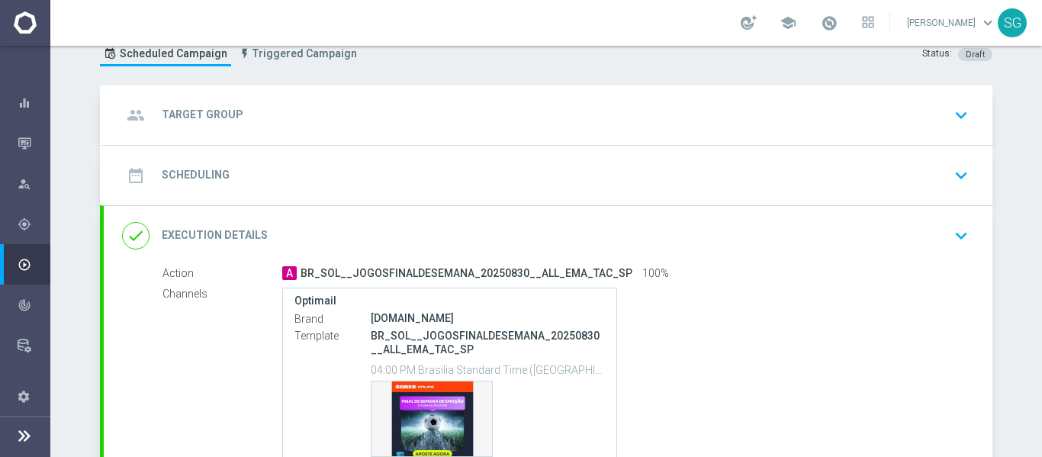
click at [452, 110] on div "group Target Group keyboard_arrow_down" at bounding box center [548, 115] width 852 height 29
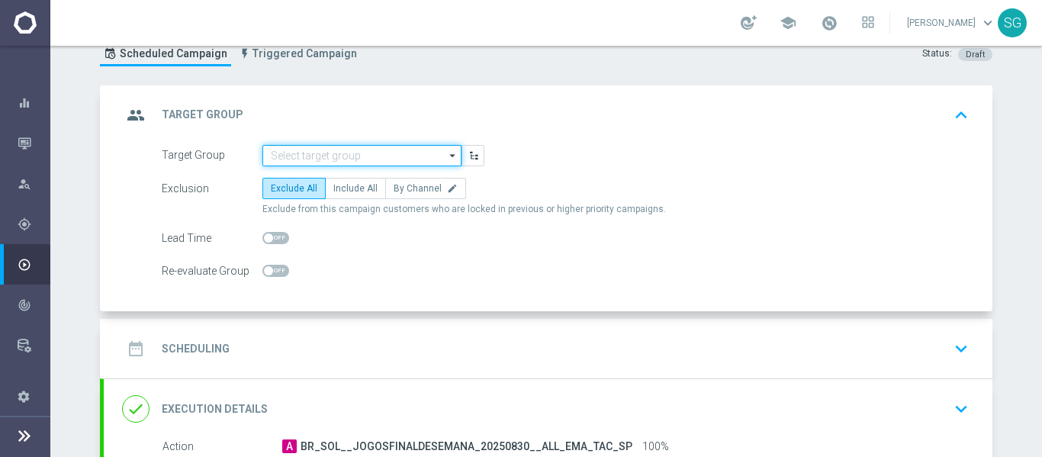
click at [401, 150] on input at bounding box center [361, 155] width 199 height 21
paste input "pt_BR_SL_TGT_ALL_EM_TAC__GEN_AND_NOT_SPORTSBOOK"
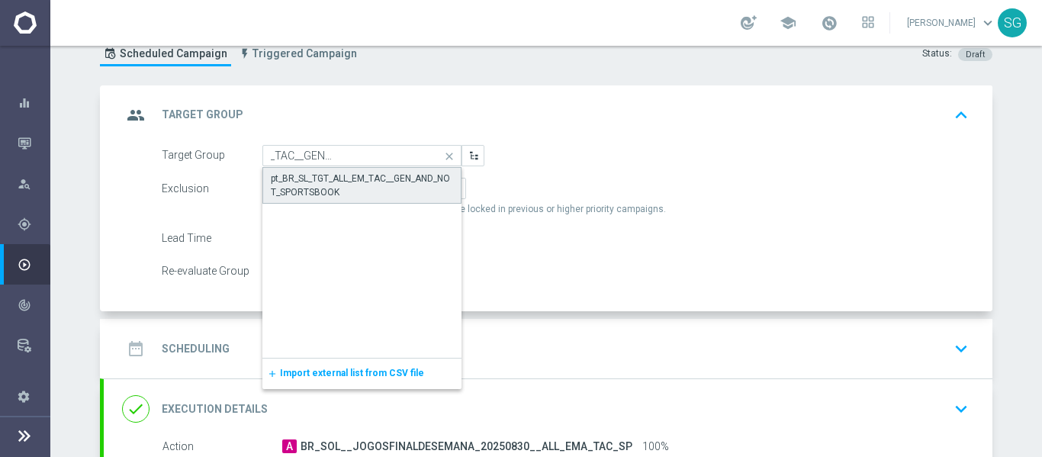
scroll to position [0, 0]
click at [357, 180] on div "pt_BR_SL_TGT_ALL_EM_TAC__GEN_AND_NOT_SPORTSBOOK" at bounding box center [362, 185] width 182 height 27
type input "pt_BR_SL_TGT_ALL_EM_TAC__GEN_AND_NOT_SPORTSBOOK"
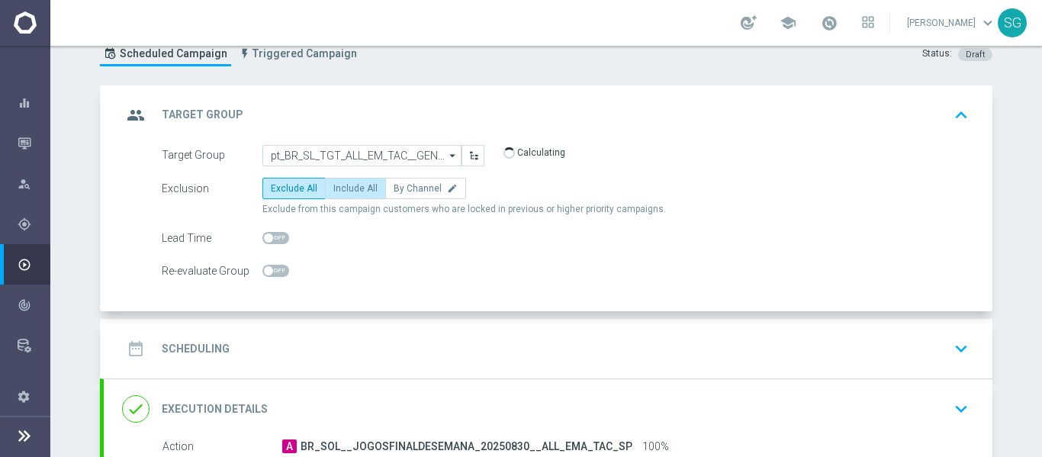
click at [347, 192] on span "Include All" at bounding box center [355, 188] width 44 height 11
click at [343, 192] on input "Include All" at bounding box center [338, 191] width 10 height 10
radio input "true"
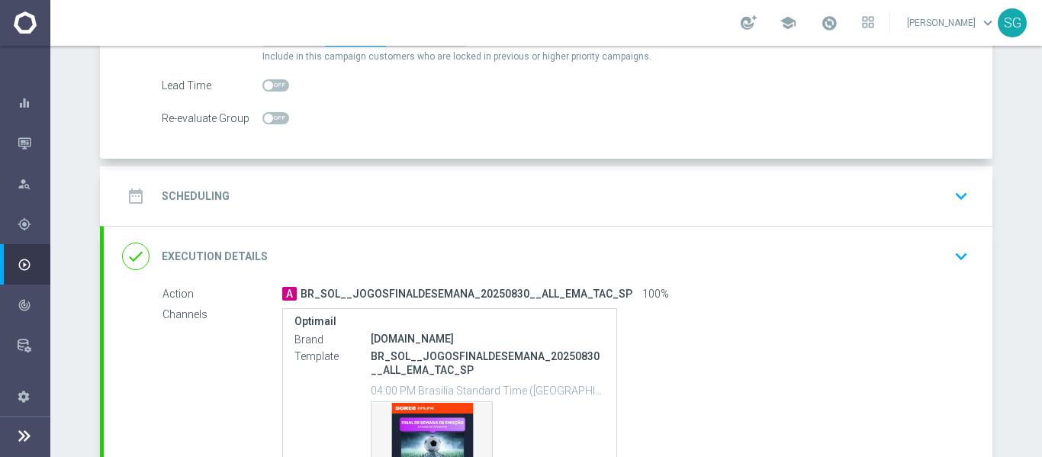
click at [347, 192] on div "date_range Scheduling keyboard_arrow_down" at bounding box center [548, 195] width 852 height 29
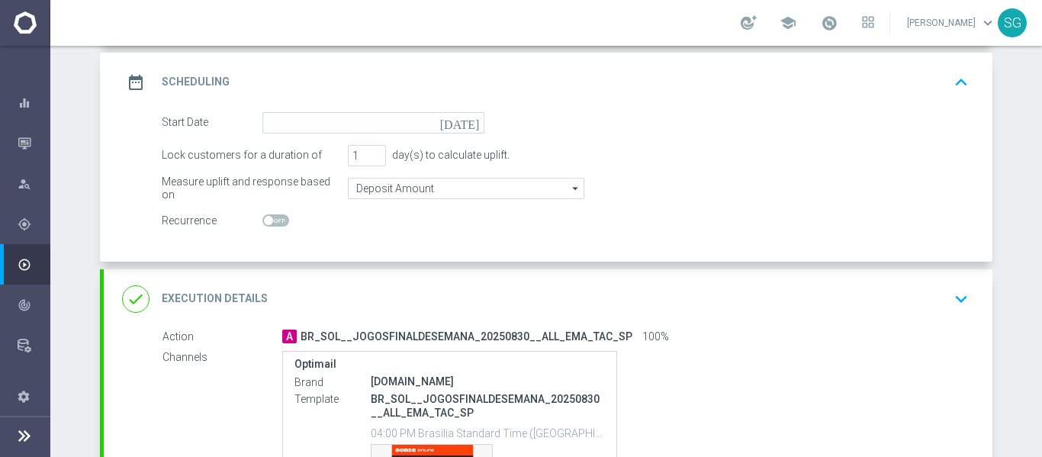
scroll to position [229, 0]
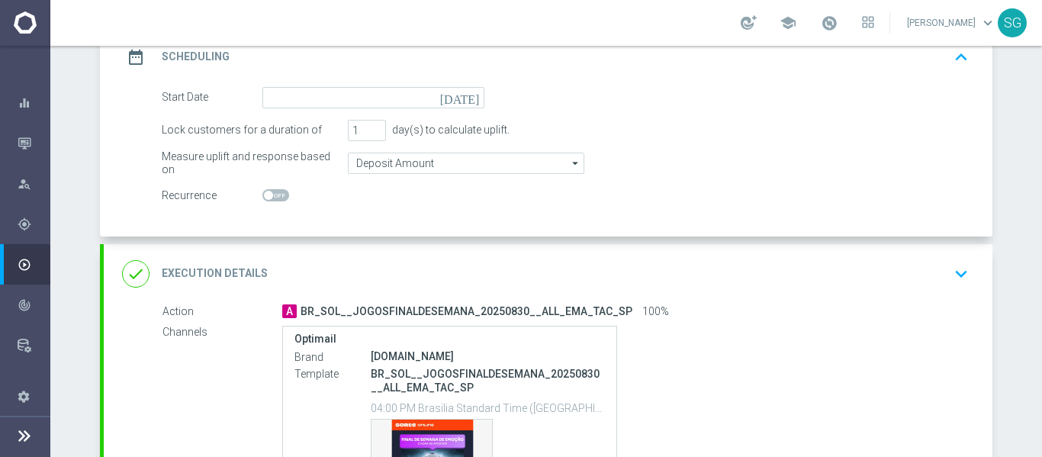
click at [467, 101] on icon "[DATE]" at bounding box center [462, 95] width 45 height 17
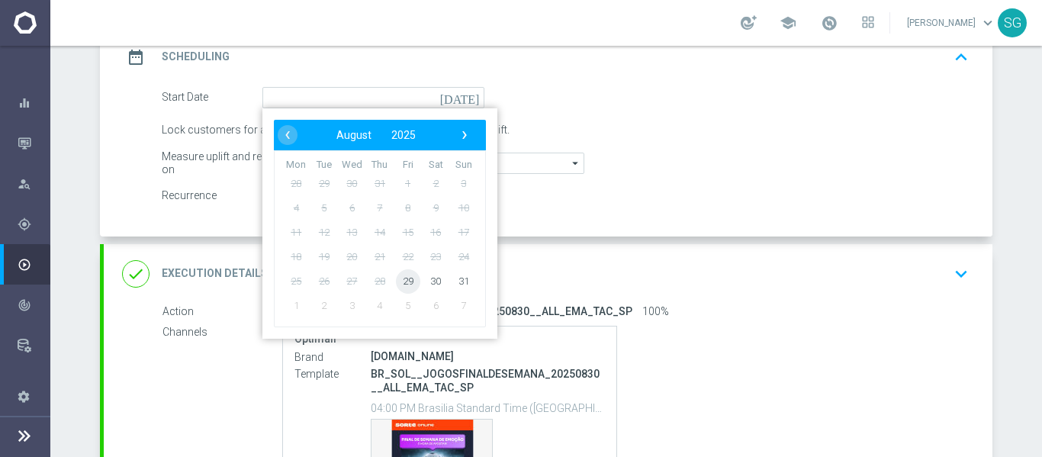
click at [396, 275] on span "29" at bounding box center [408, 280] width 24 height 24
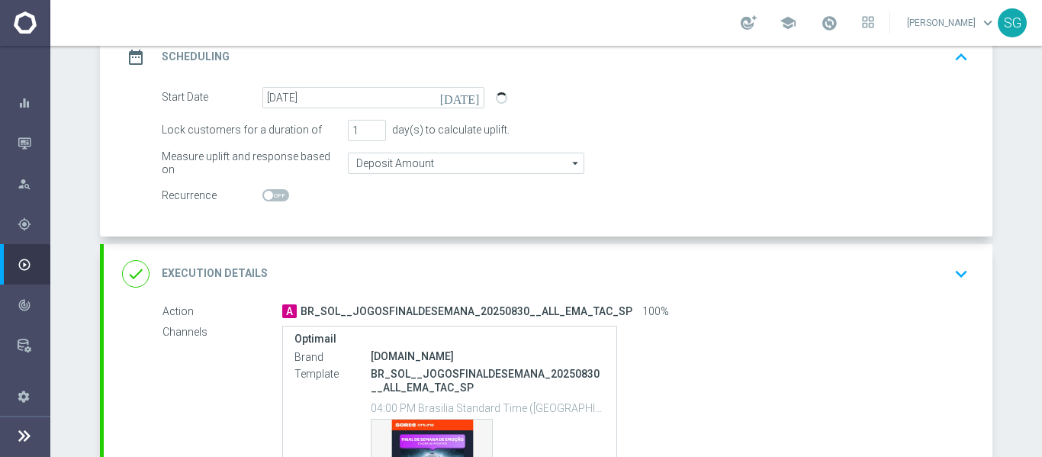
click at [468, 99] on icon "[DATE]" at bounding box center [462, 95] width 45 height 17
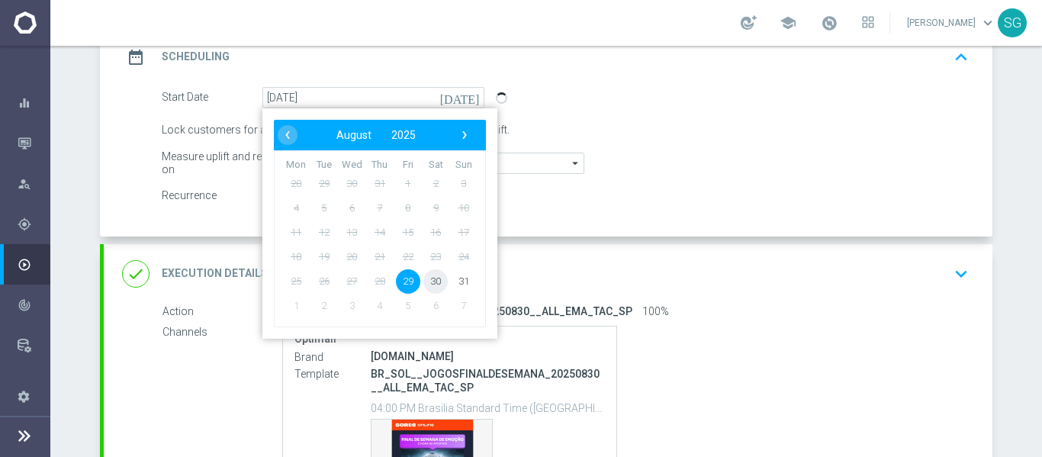
click at [425, 284] on span "30" at bounding box center [435, 280] width 24 height 24
type input "[DATE]"
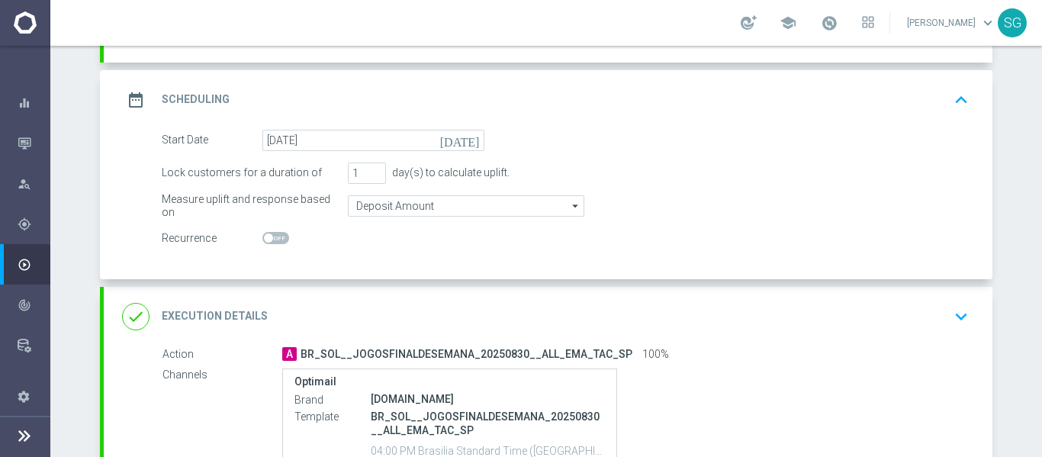
scroll to position [185, 0]
click at [609, 98] on div "date_range Scheduling keyboard_arrow_up" at bounding box center [548, 101] width 852 height 29
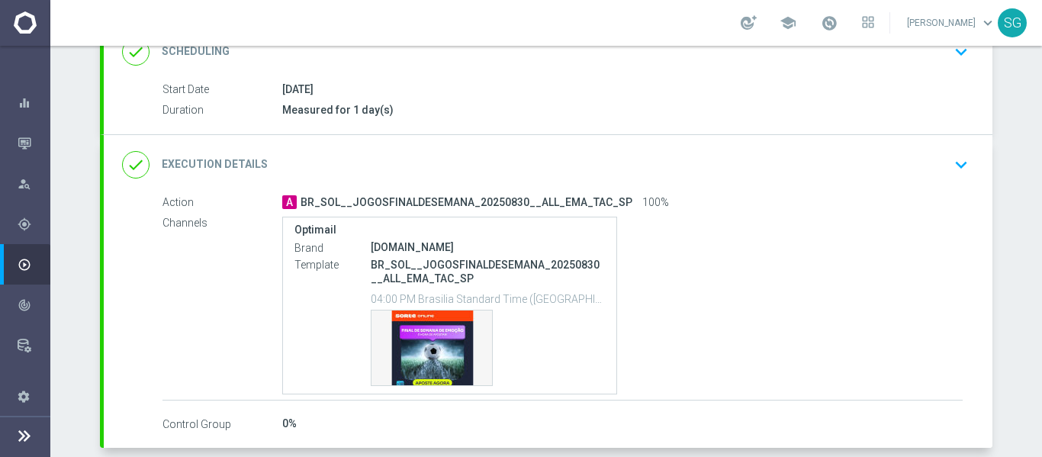
scroll to position [301, 0]
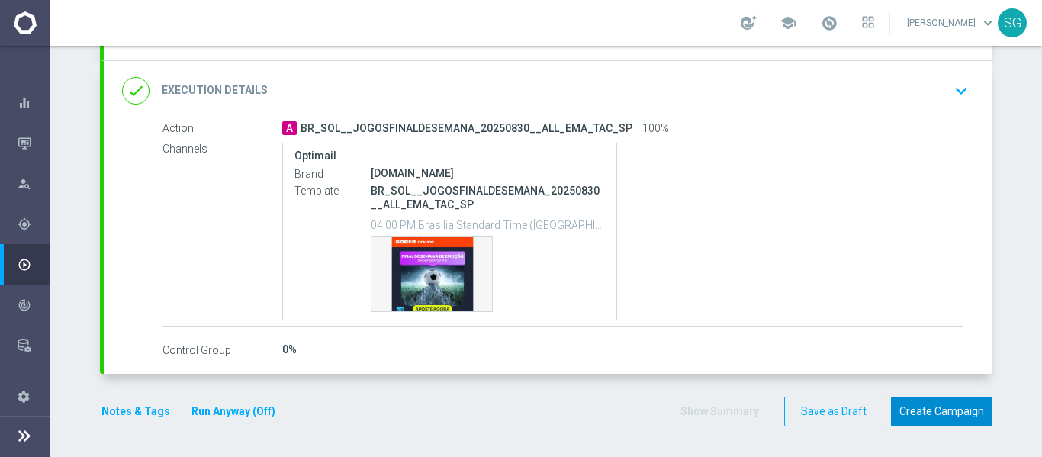
click at [914, 405] on button "Create Campaign" at bounding box center [941, 412] width 101 height 30
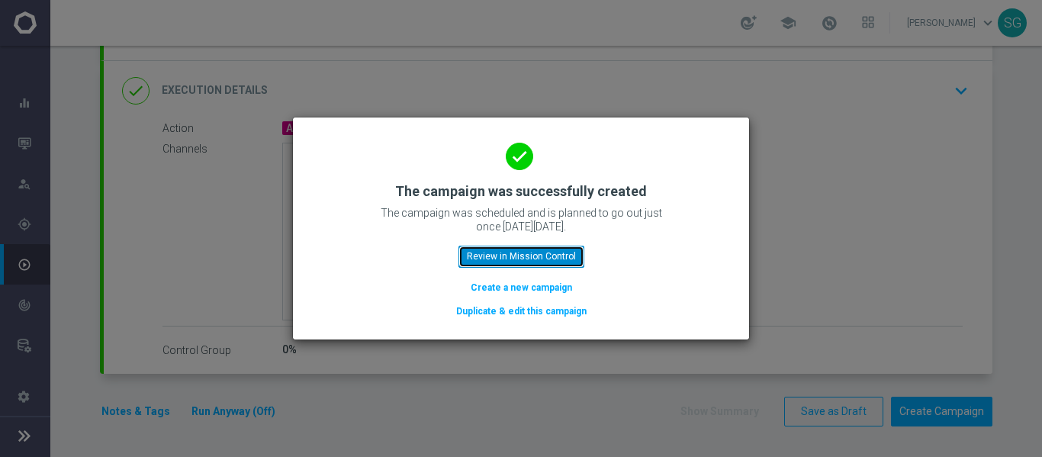
click at [556, 265] on button "Review in Mission Control" at bounding box center [521, 256] width 126 height 21
